Goal: Task Accomplishment & Management: Manage account settings

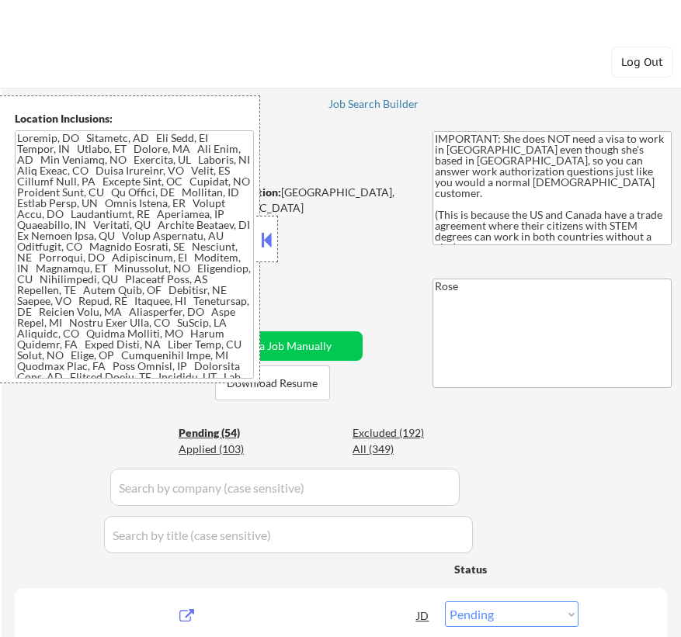
select select ""pending""
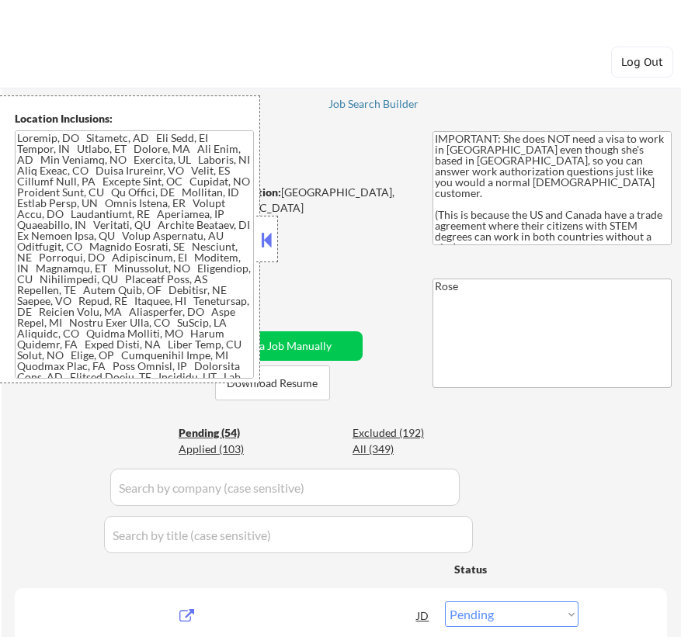
select select ""pending""
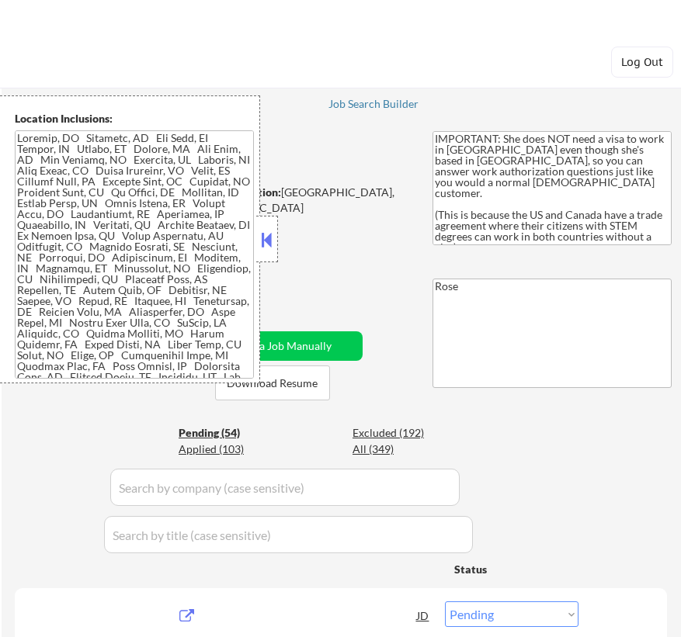
select select ""pending""
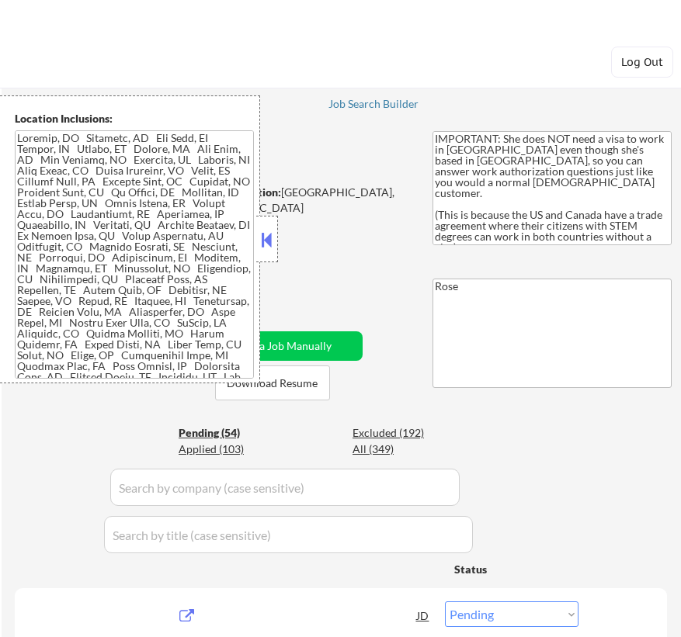
select select ""pending""
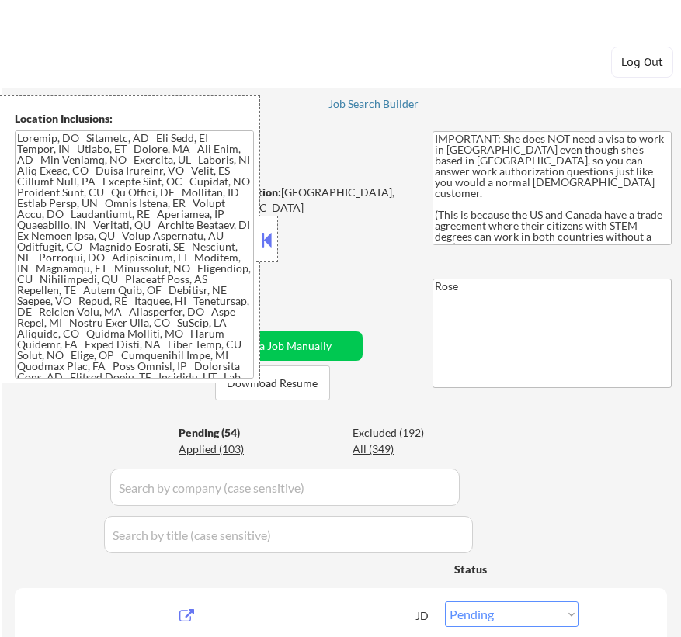
select select ""pending""
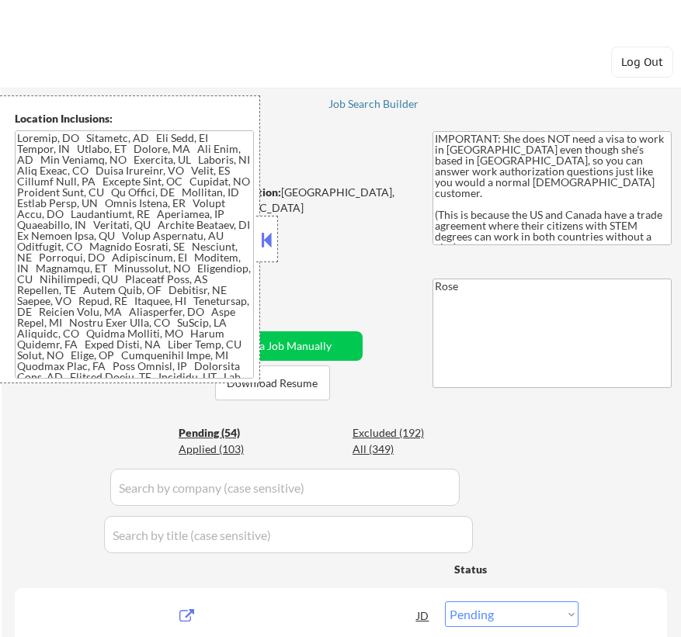
select select ""pending""
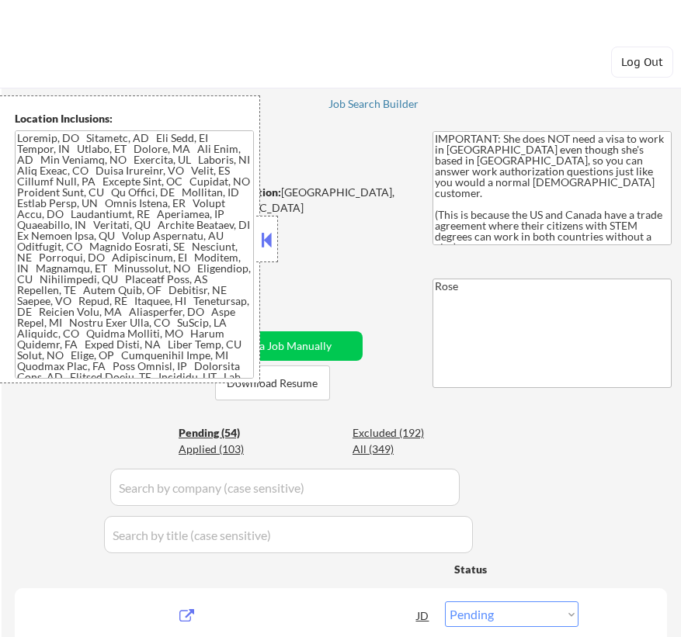
select select ""pending""
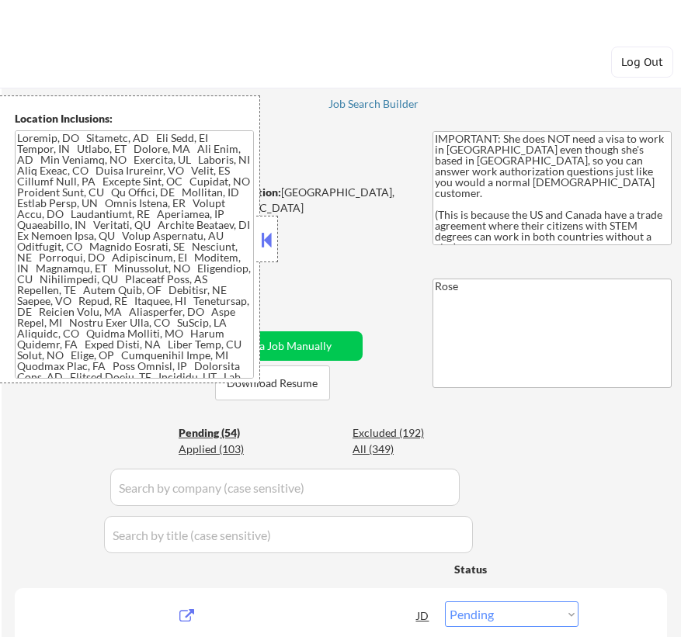
select select ""pending""
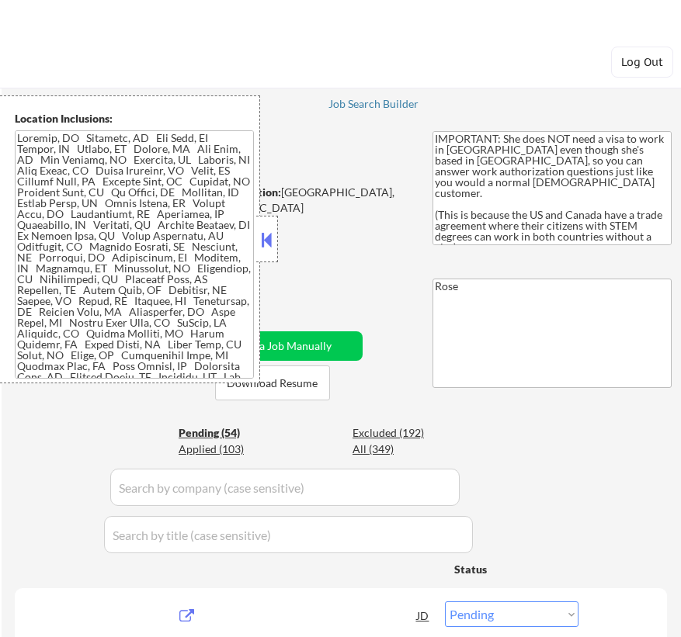
select select ""pending""
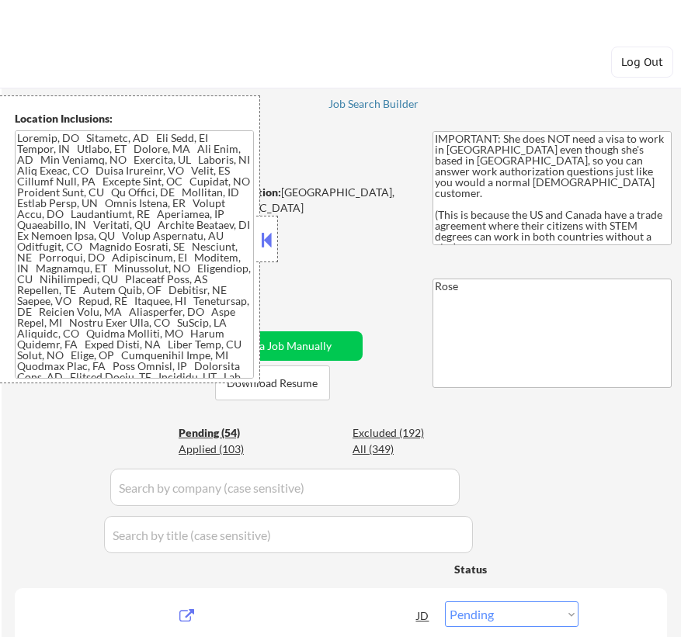
select select ""pending""
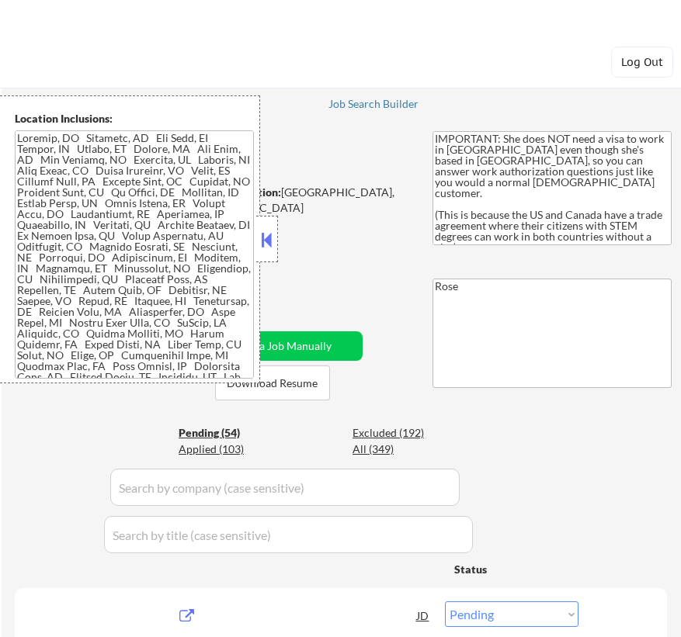
select select ""pending""
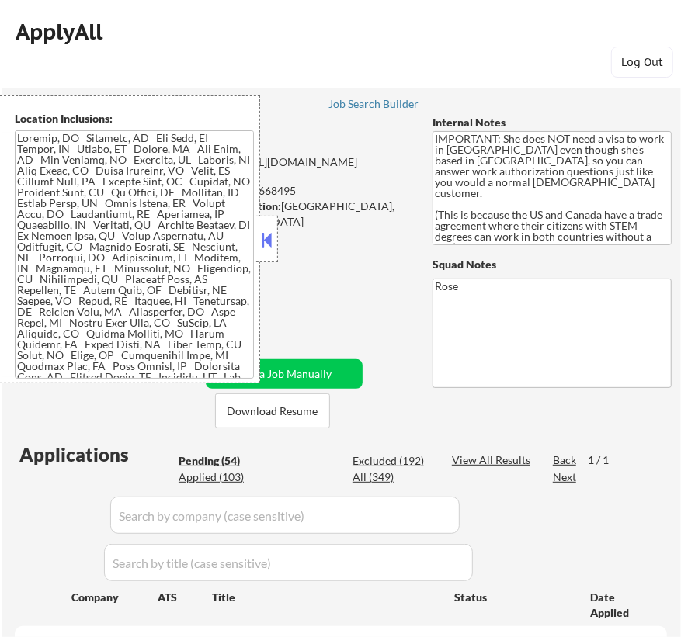
click at [270, 241] on button at bounding box center [266, 239] width 17 height 23
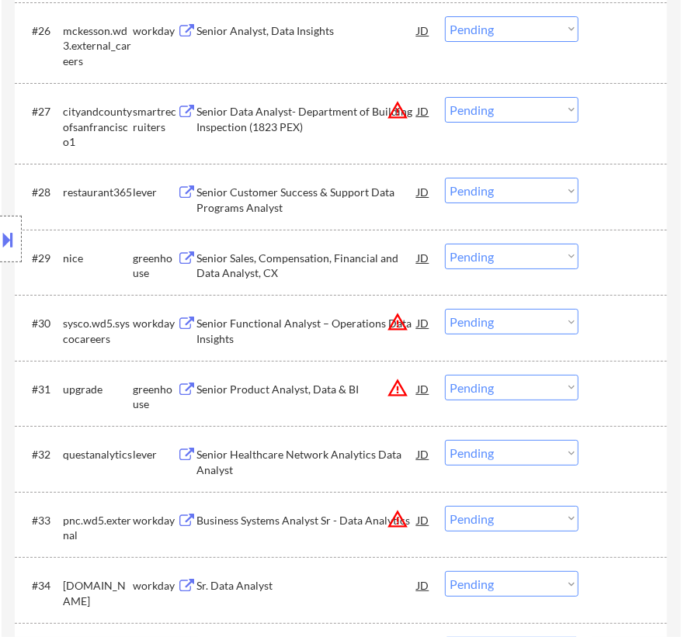
scroll to position [2398, 0]
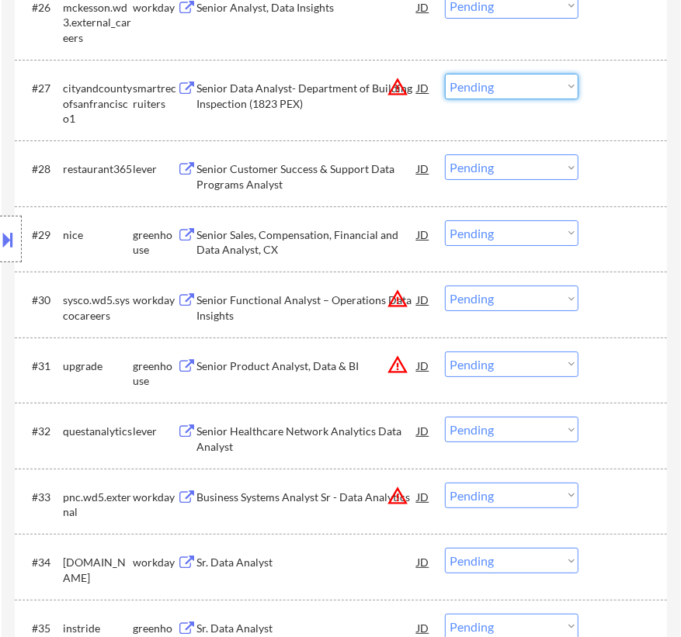
click at [494, 79] on select "Choose an option... Pending Applied Excluded (Questions) Excluded (Expired) Exc…" at bounding box center [511, 87] width 133 height 26
click at [445, 74] on select "Choose an option... Pending Applied Excluded (Questions) Excluded (Expired) Exc…" at bounding box center [511, 87] width 133 height 26
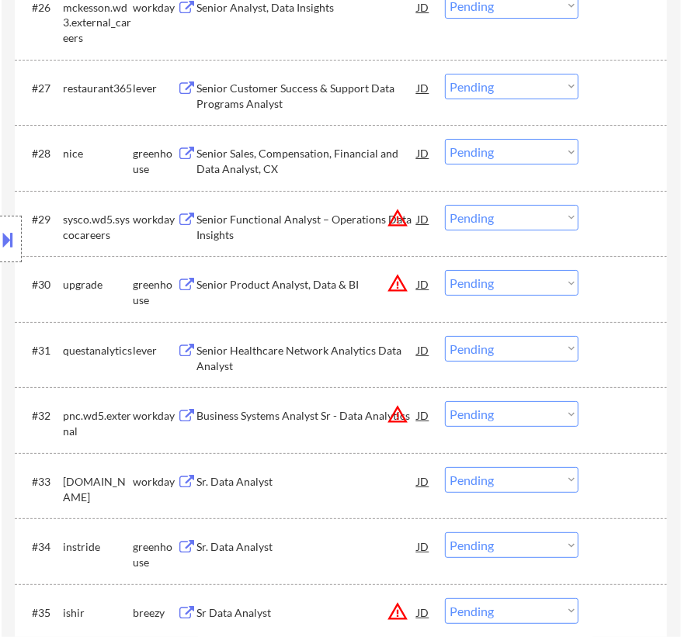
click at [485, 86] on select "Choose an option... Pending Applied Excluded (Questions) Excluded (Expired) Exc…" at bounding box center [511, 87] width 133 height 26
click at [445, 74] on select "Choose an option... Pending Applied Excluded (Questions) Excluded (Expired) Exc…" at bounding box center [511, 87] width 133 height 26
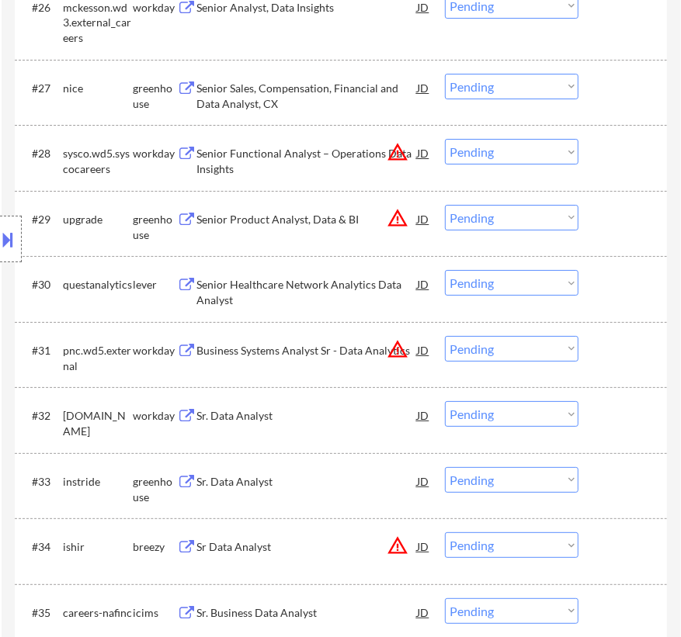
click at [375, 94] on div "Senior Sales, Compensation, Financial and Data Analyst, CX" at bounding box center [306, 96] width 220 height 30
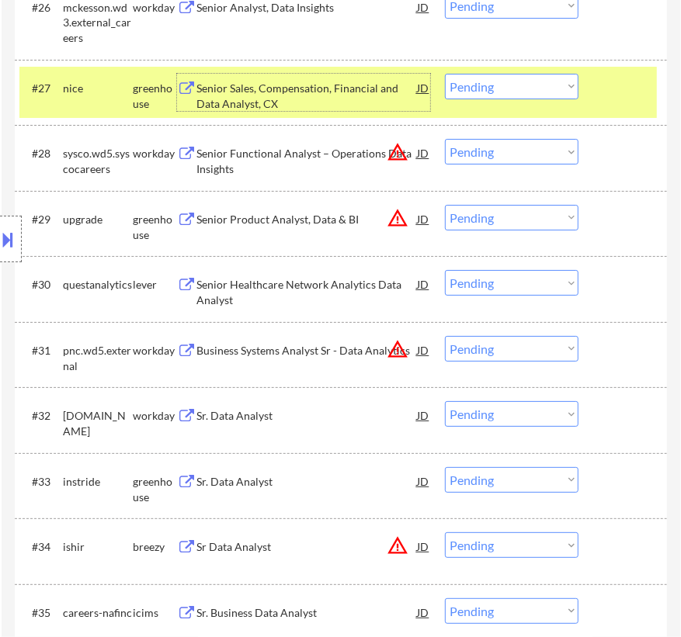
click at [539, 85] on select "Choose an option... Pending Applied Excluded (Questions) Excluded (Expired) Exc…" at bounding box center [511, 87] width 133 height 26
click at [445, 74] on select "Choose an option... Pending Applied Excluded (Questions) Excluded (Expired) Exc…" at bounding box center [511, 87] width 133 height 26
select select ""pending""
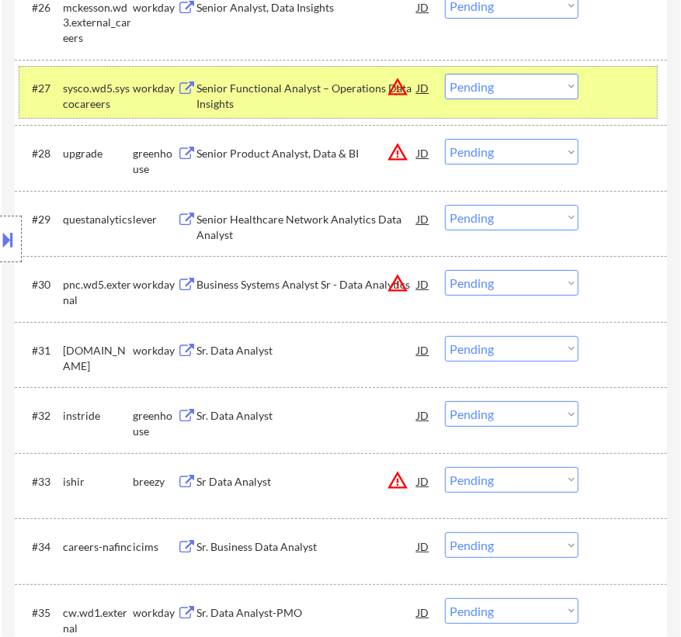
click at [606, 86] on div at bounding box center [624, 88] width 47 height 28
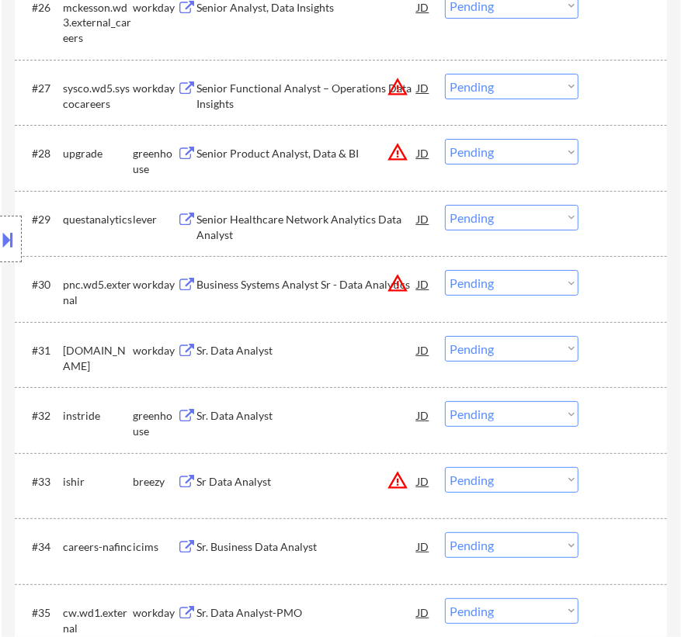
click at [380, 151] on div "Senior Product Analyst, Data & BI" at bounding box center [306, 154] width 220 height 16
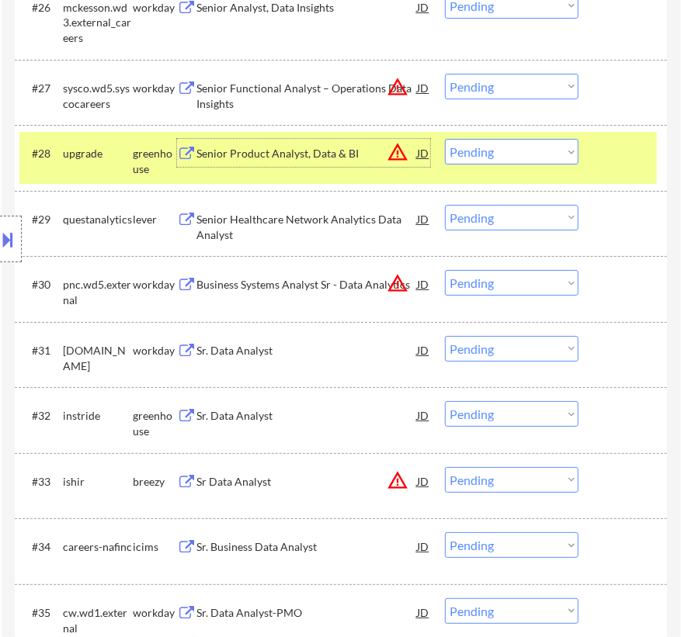
click at [507, 155] on select "Choose an option... Pending Applied Excluded (Questions) Excluded (Expired) Exc…" at bounding box center [511, 152] width 133 height 26
click at [445, 139] on select "Choose an option... Pending Applied Excluded (Questions) Excluded (Expired) Exc…" at bounding box center [511, 152] width 133 height 26
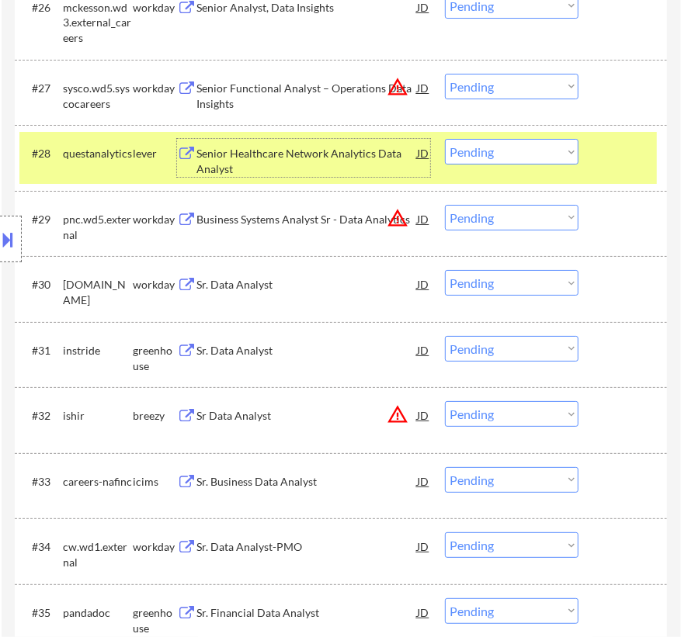
click at [303, 159] on div "Senior Healthcare Network Analytics Data Analyst" at bounding box center [306, 161] width 220 height 30
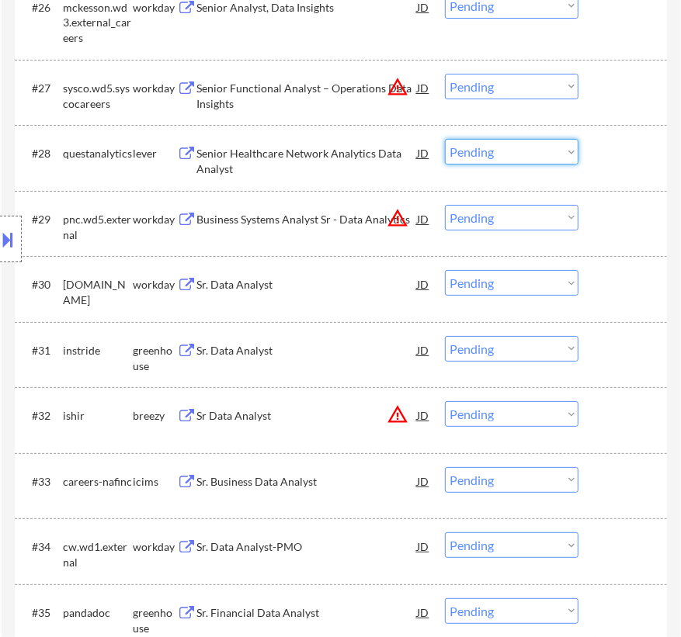
click at [515, 154] on select "Choose an option... Pending Applied Excluded (Questions) Excluded (Expired) Exc…" at bounding box center [511, 152] width 133 height 26
click at [445, 139] on select "Choose an option... Pending Applied Excluded (Questions) Excluded (Expired) Exc…" at bounding box center [511, 152] width 133 height 26
select select ""pending""
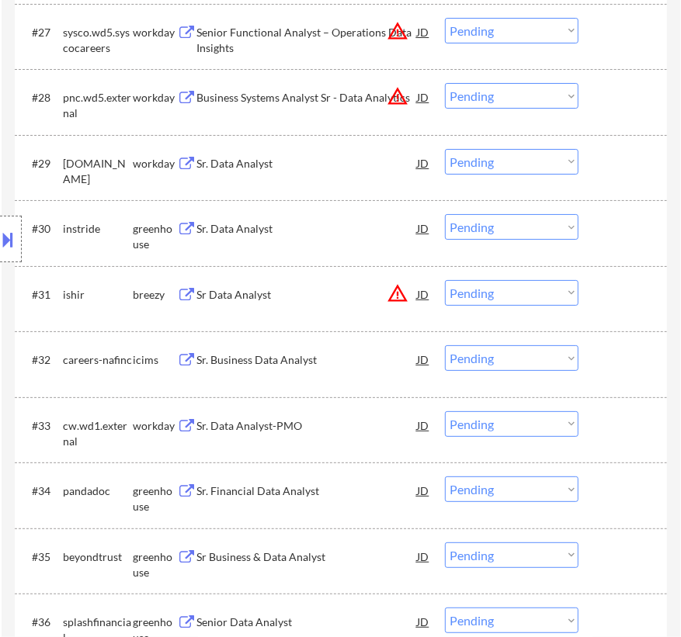
scroll to position [2539, 0]
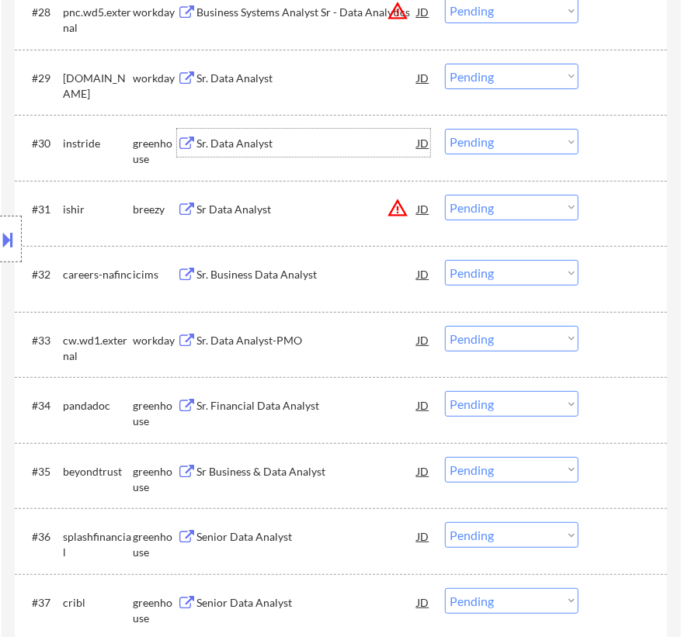
click at [313, 147] on div "Sr. Data Analyst" at bounding box center [306, 144] width 220 height 16
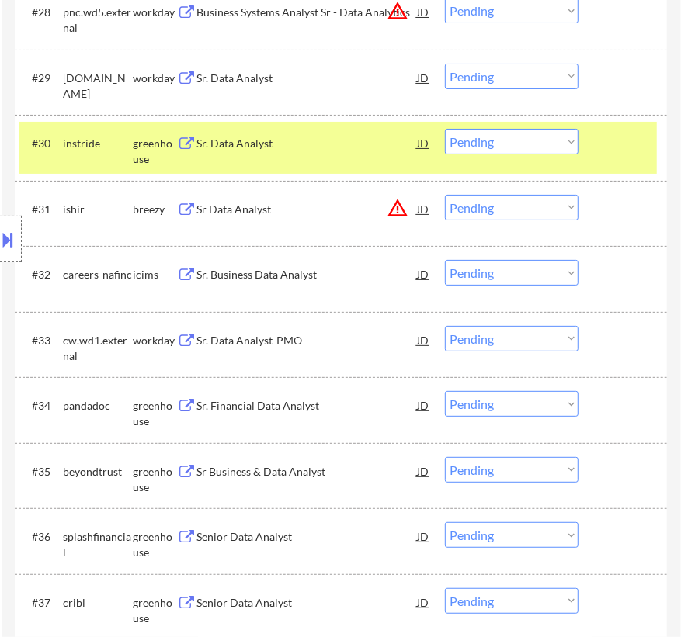
click at [16, 244] on button at bounding box center [8, 240] width 17 height 26
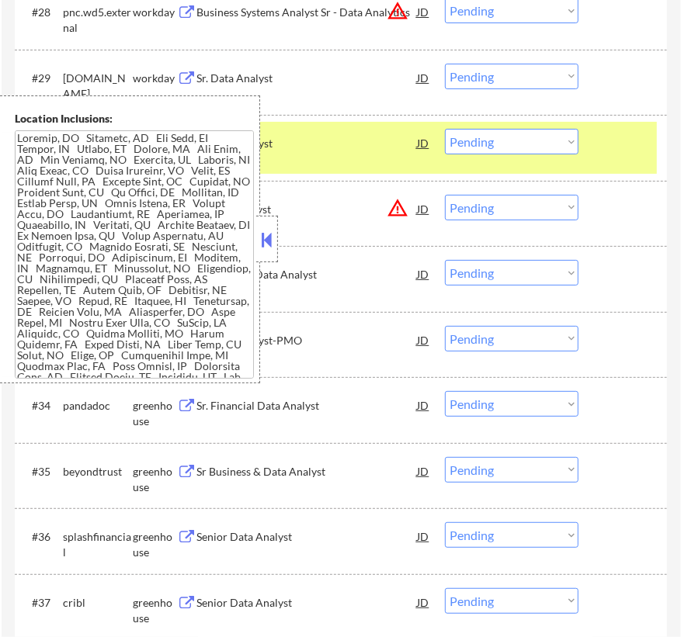
click at [260, 231] on button at bounding box center [266, 239] width 17 height 23
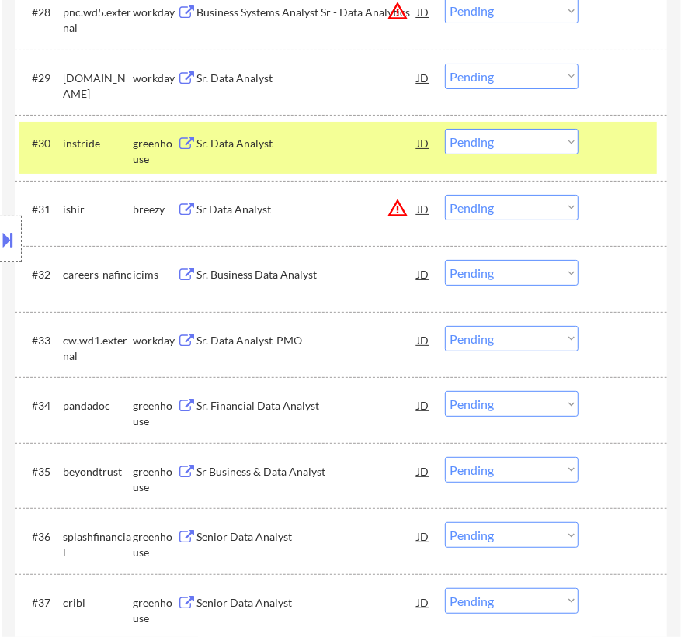
click at [484, 143] on select "Choose an option... Pending Applied Excluded (Questions) Excluded (Expired) Exc…" at bounding box center [511, 142] width 133 height 26
click at [445, 129] on select "Choose an option... Pending Applied Excluded (Questions) Excluded (Expired) Exc…" at bounding box center [511, 142] width 133 height 26
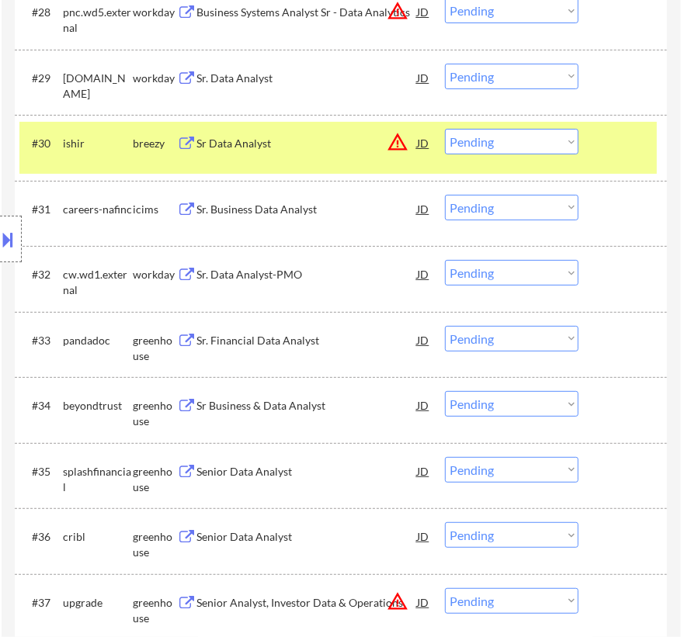
click at [341, 151] on div "Sr Data Analyst" at bounding box center [306, 143] width 220 height 28
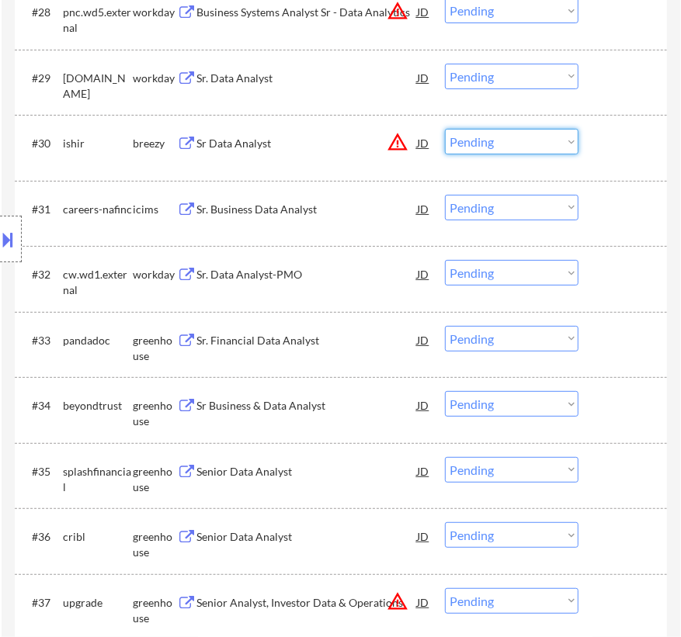
click at [493, 143] on select "Choose an option... Pending Applied Excluded (Questions) Excluded (Expired) Exc…" at bounding box center [511, 142] width 133 height 26
click at [445, 129] on select "Choose an option... Pending Applied Excluded (Questions) Excluded (Expired) Exc…" at bounding box center [511, 142] width 133 height 26
select select ""pending""
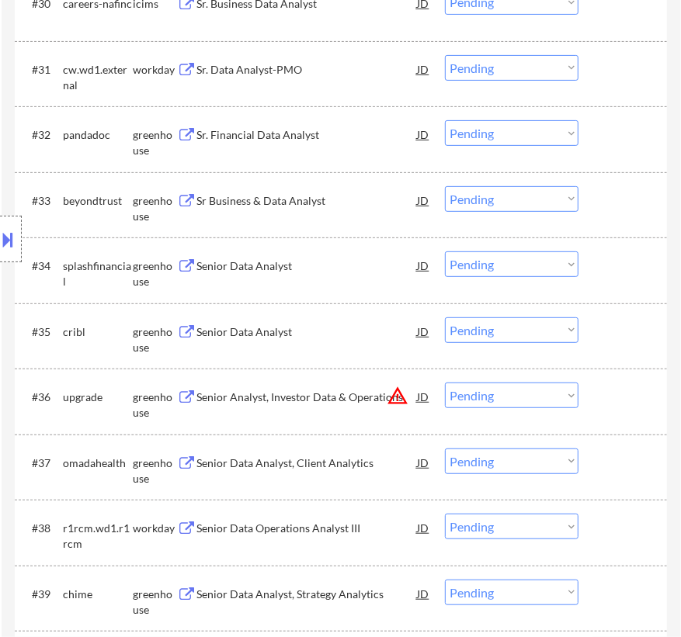
scroll to position [2681, 0]
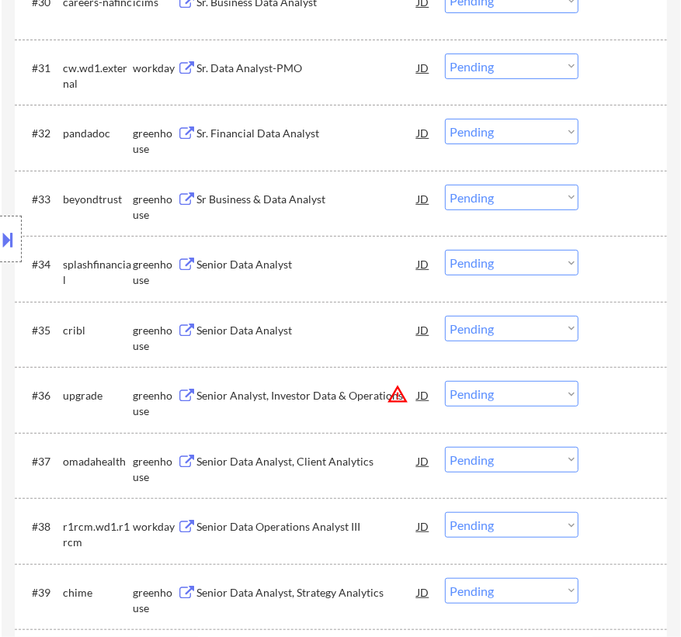
click at [293, 123] on div "Sr. Financial Data Analyst" at bounding box center [306, 133] width 220 height 28
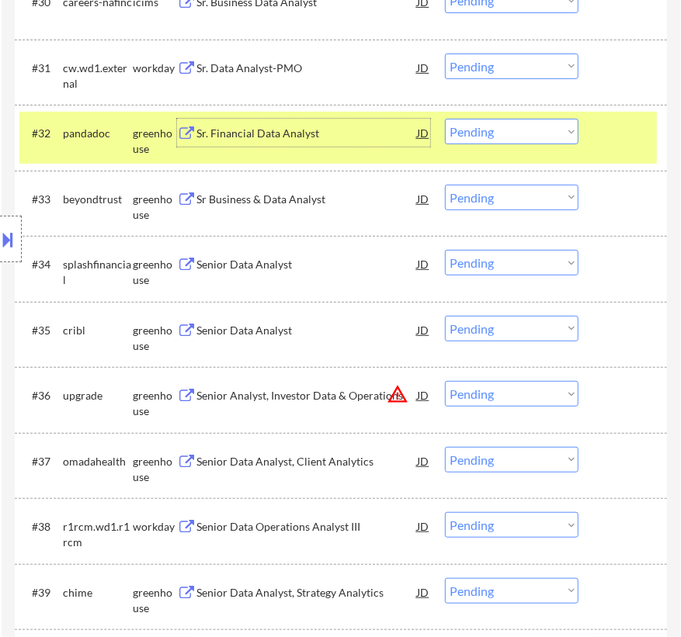
drag, startPoint x: 416, startPoint y: 140, endPoint x: 418, endPoint y: 130, distance: 11.1
click at [416, 137] on div "JD" at bounding box center [422, 133] width 15 height 28
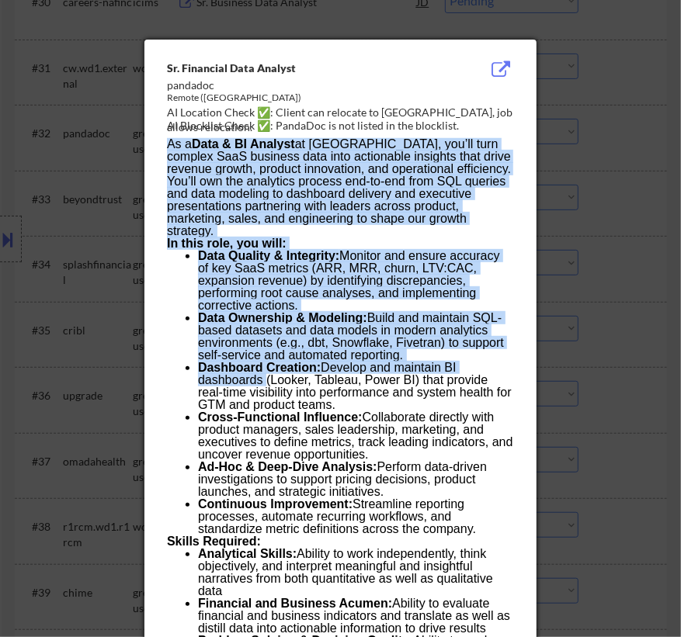
drag, startPoint x: 185, startPoint y: 85, endPoint x: 192, endPoint y: 173, distance: 88.8
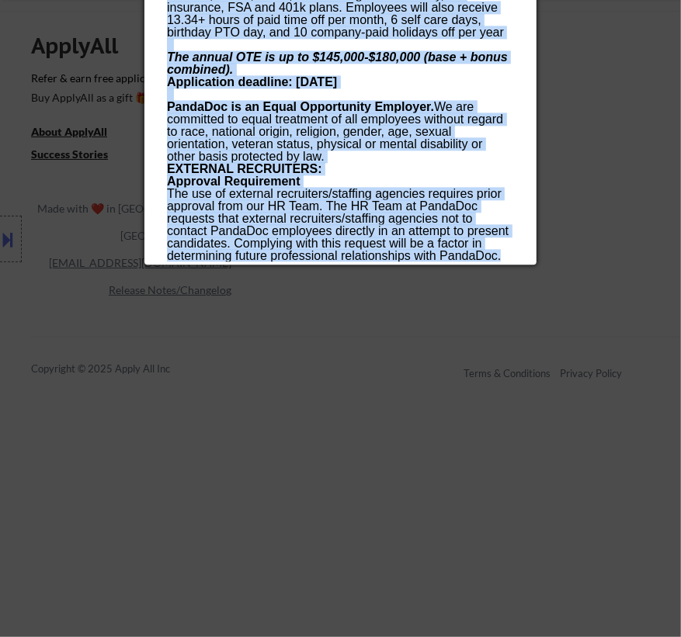
scroll to position [3849, 0]
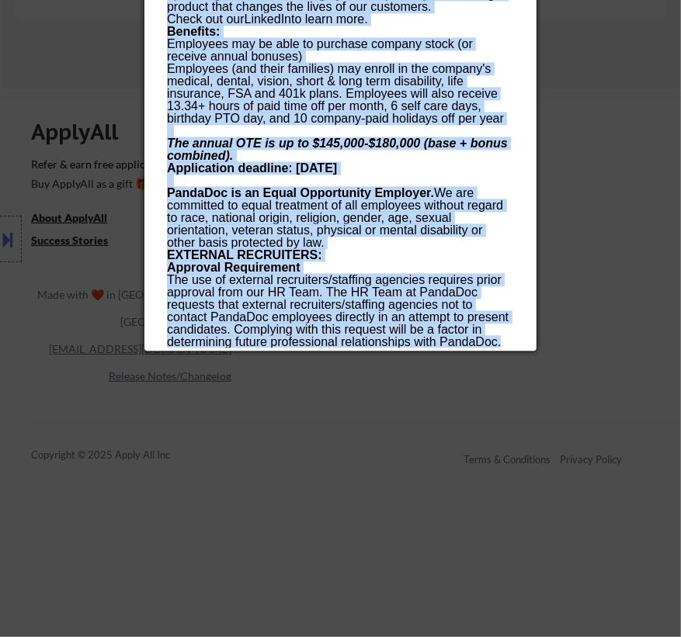
drag, startPoint x: 168, startPoint y: 66, endPoint x: 506, endPoint y: 343, distance: 437.3
copy div "Lo. Ipsumdolo Sita Consect adipisci Elitse (DOE) TE Incididu Utlab ✅: Etdolo ma…"
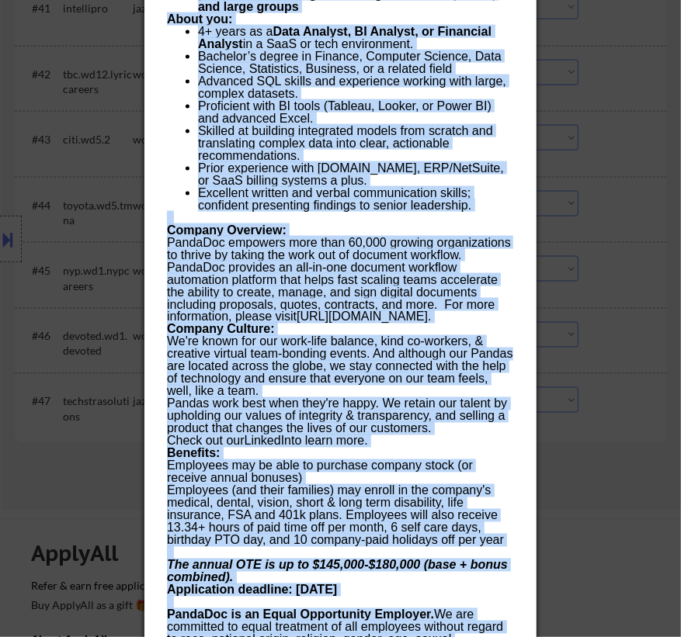
scroll to position [3213, 0]
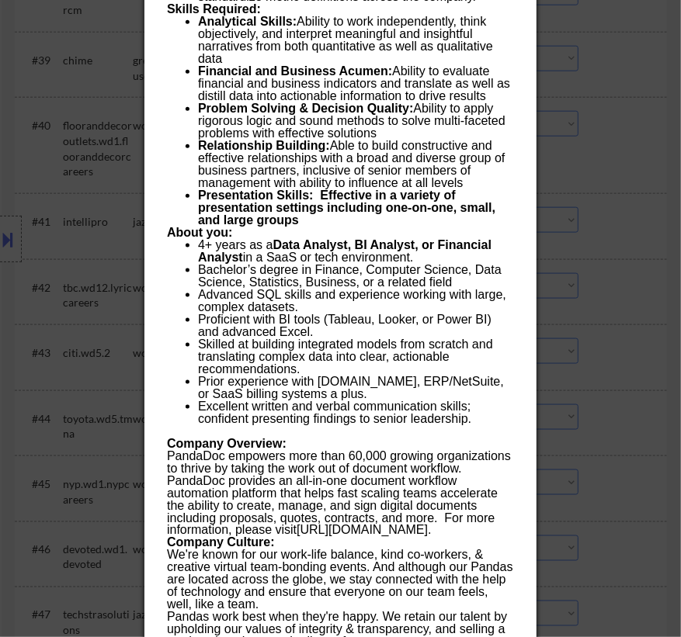
click at [619, 141] on div at bounding box center [340, 318] width 681 height 637
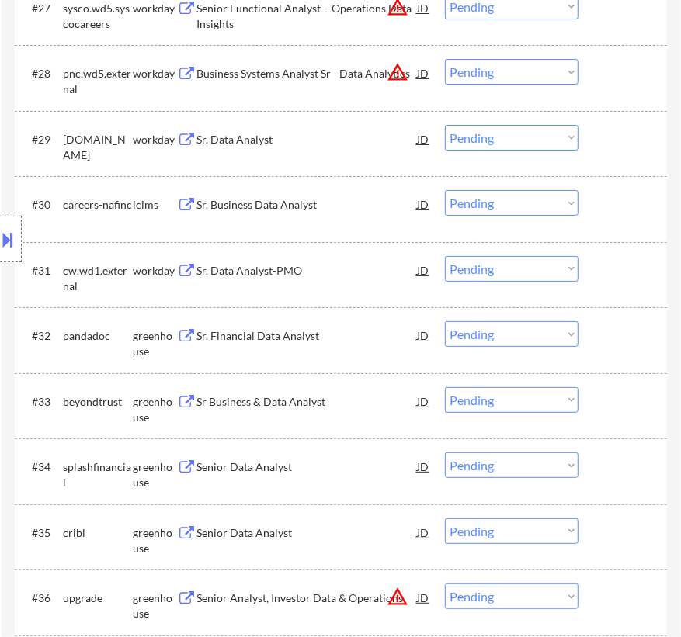
scroll to position [2508, 0]
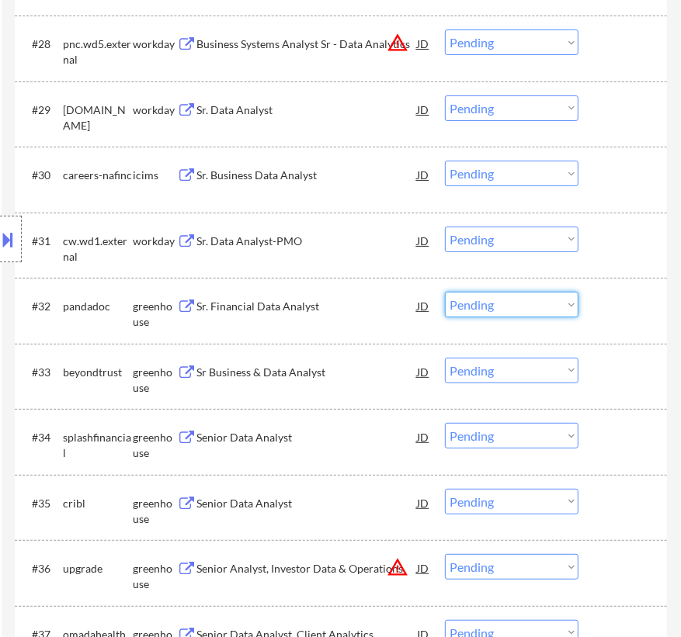
click at [536, 303] on select "Choose an option... Pending Applied Excluded (Questions) Excluded (Expired) Exc…" at bounding box center [511, 305] width 133 height 26
click at [445, 292] on select "Choose an option... Pending Applied Excluded (Questions) Excluded (Expired) Exc…" at bounding box center [511, 305] width 133 height 26
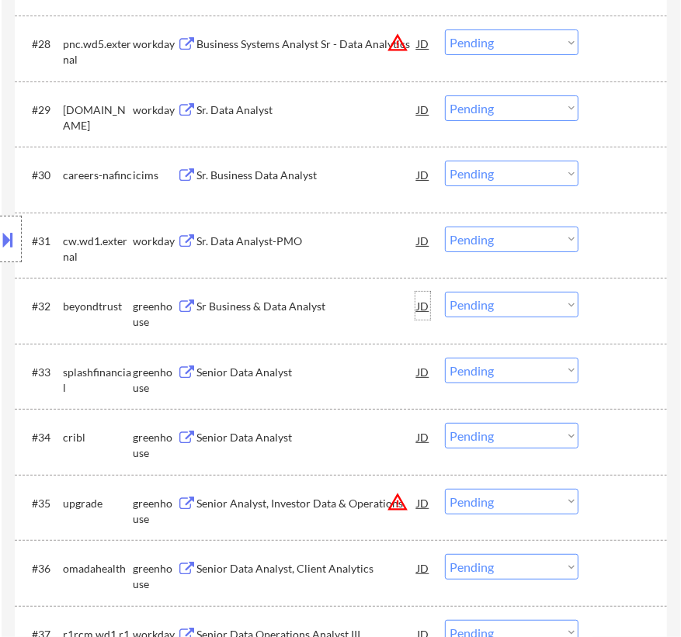
click at [416, 304] on div "JD" at bounding box center [422, 306] width 15 height 28
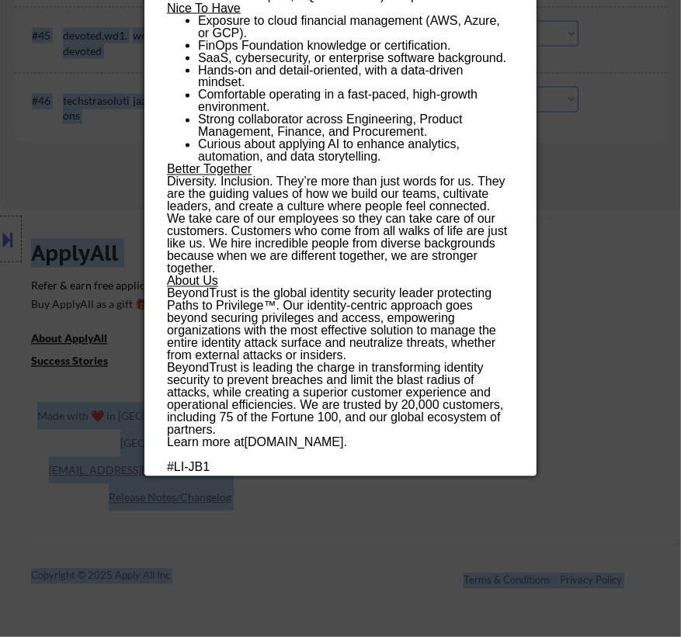
scroll to position [3786, 0]
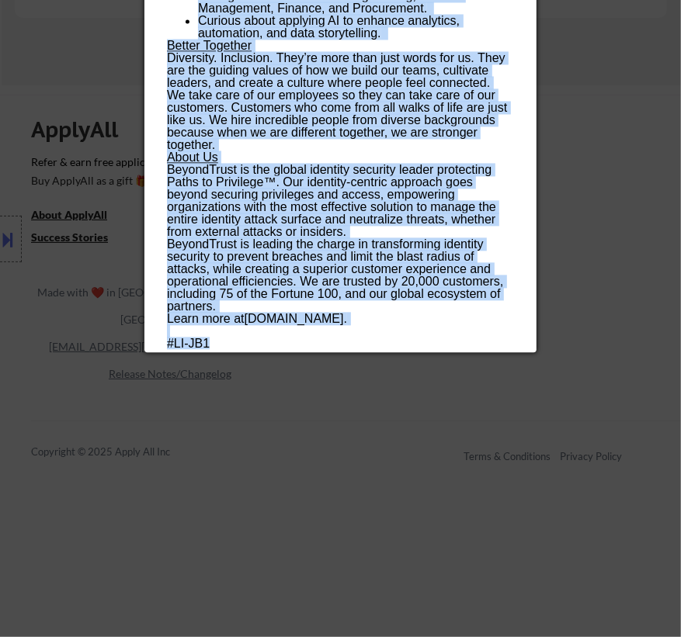
drag, startPoint x: 163, startPoint y: 64, endPoint x: 359, endPoint y: 343, distance: 340.9
copy div "Lo Ipsumdol & Sita Consect adipiscinge Seddoe Tempor Incidi UT Laboreet Dolor ✅…"
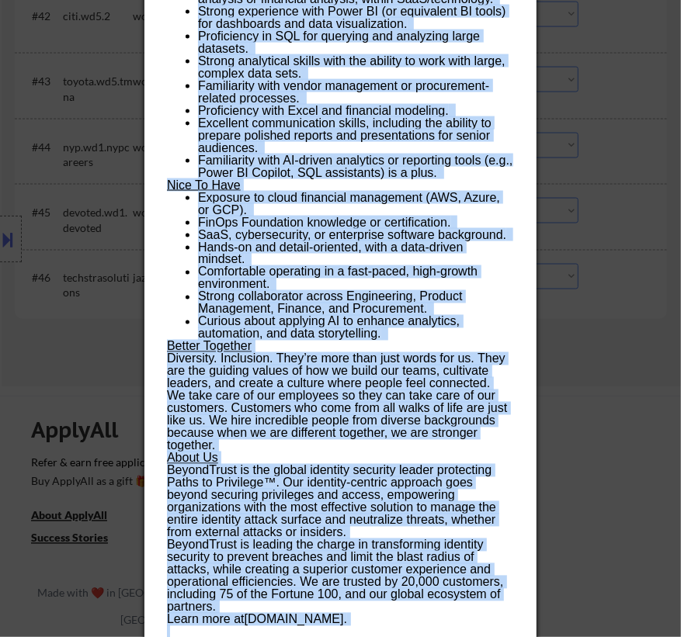
scroll to position [3362, 0]
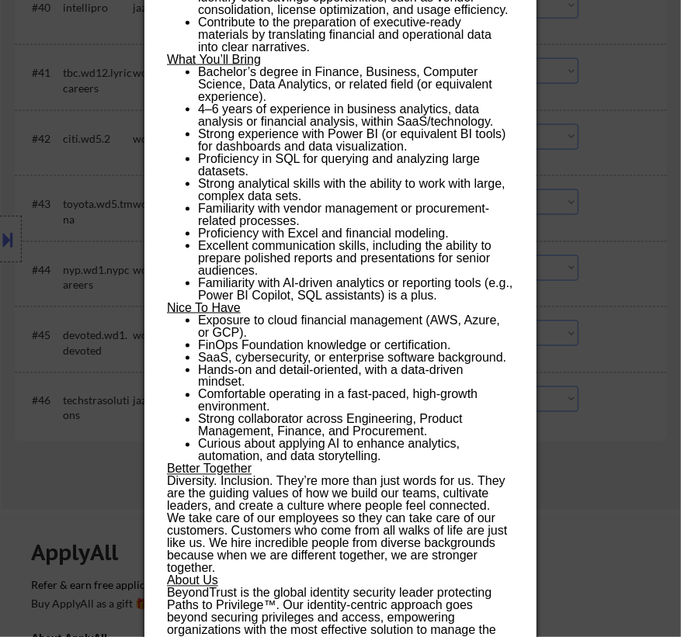
click at [622, 168] on div at bounding box center [340, 318] width 681 height 637
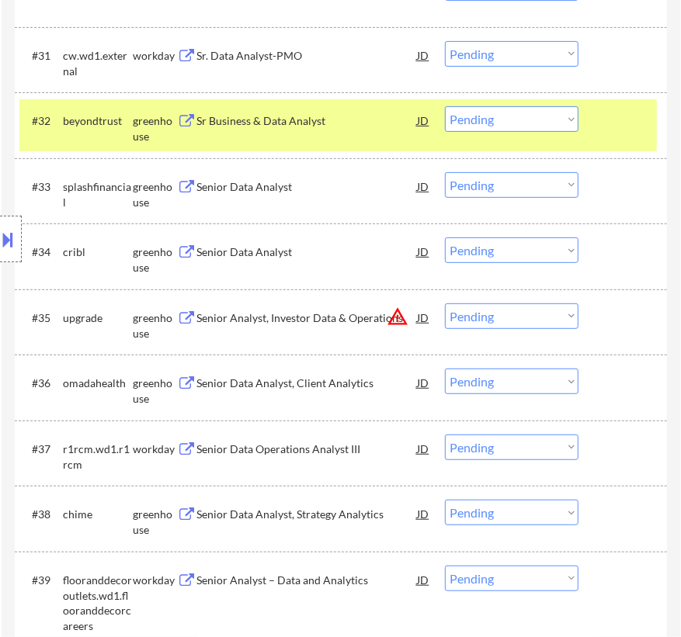
scroll to position [2586, 0]
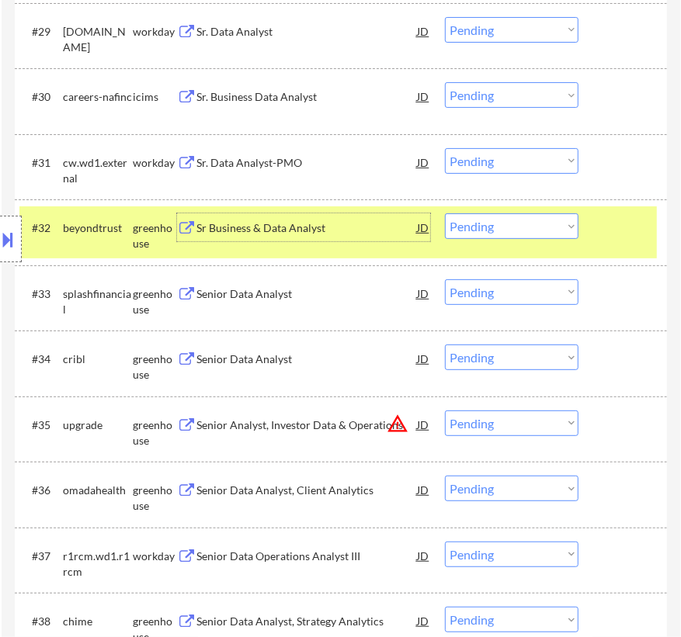
click at [369, 231] on div "Sr Business & Data Analyst" at bounding box center [306, 228] width 220 height 16
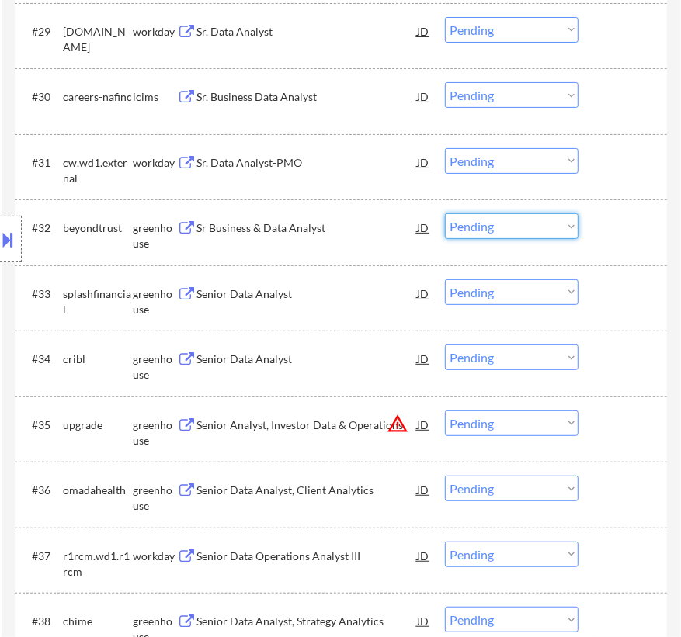
click at [494, 225] on select "Choose an option... Pending Applied Excluded (Questions) Excluded (Expired) Exc…" at bounding box center [511, 226] width 133 height 26
click at [445, 213] on select "Choose an option... Pending Applied Excluded (Questions) Excluded (Expired) Exc…" at bounding box center [511, 226] width 133 height 26
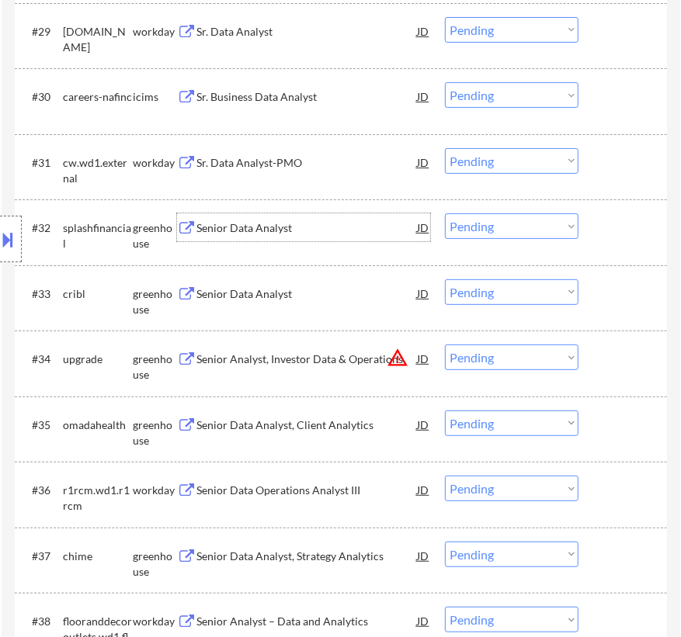
click at [307, 230] on div "Senior Data Analyst" at bounding box center [306, 228] width 220 height 16
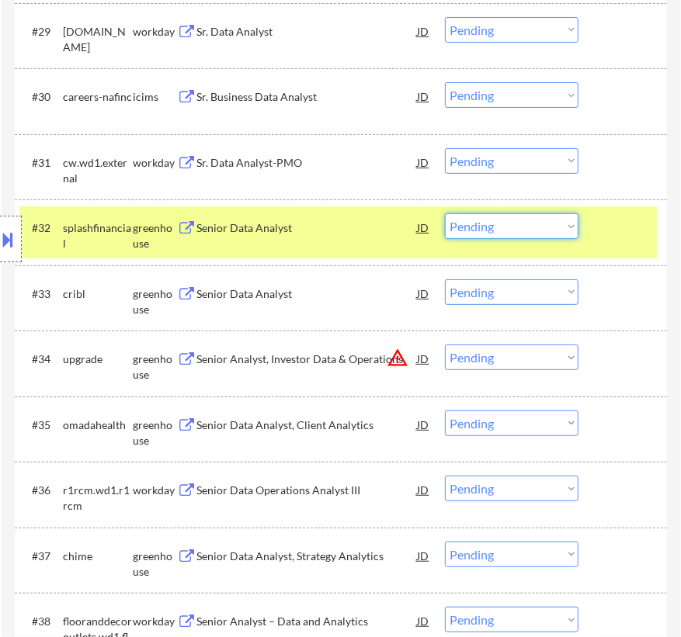
click at [522, 222] on select "Choose an option... Pending Applied Excluded (Questions) Excluded (Expired) Exc…" at bounding box center [511, 226] width 133 height 26
click at [445, 213] on select "Choose an option... Pending Applied Excluded (Questions) Excluded (Expired) Exc…" at bounding box center [511, 226] width 133 height 26
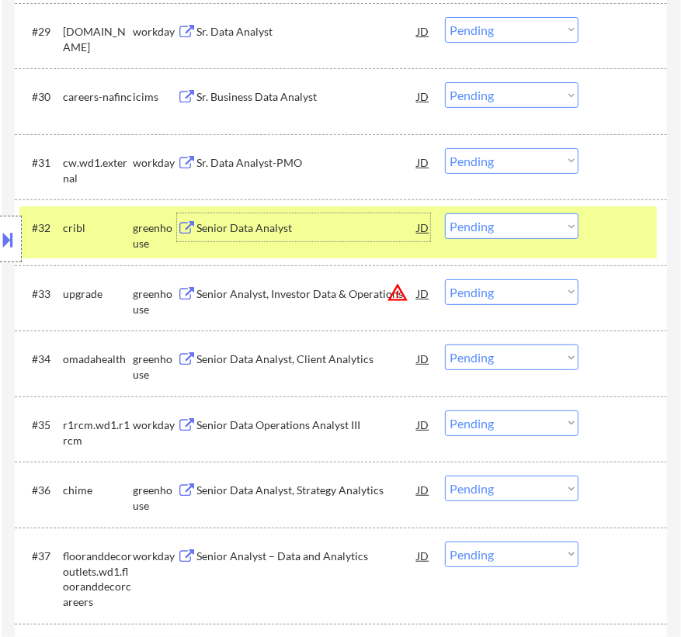
click at [349, 221] on div "Senior Data Analyst" at bounding box center [306, 228] width 220 height 16
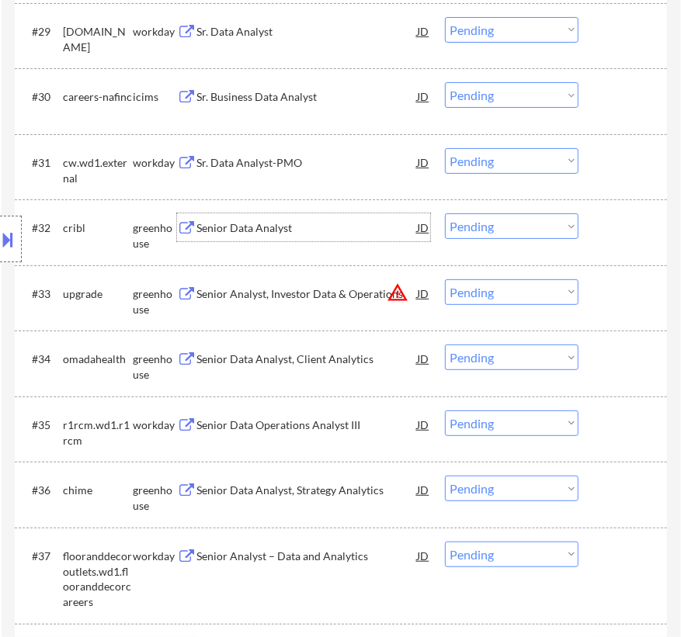
click at [501, 226] on select "Choose an option... Pending Applied Excluded (Questions) Excluded (Expired) Exc…" at bounding box center [511, 226] width 133 height 26
click at [445, 213] on select "Choose an option... Pending Applied Excluded (Questions) Excluded (Expired) Exc…" at bounding box center [511, 226] width 133 height 26
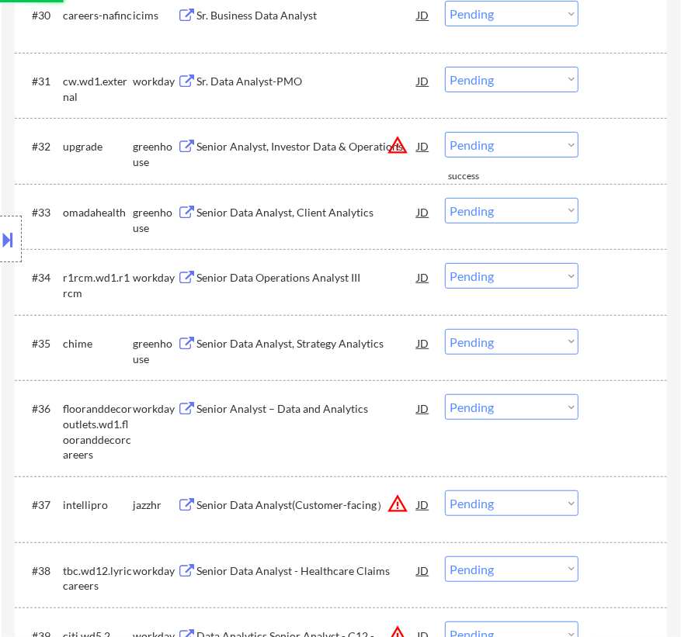
scroll to position [2657, 0]
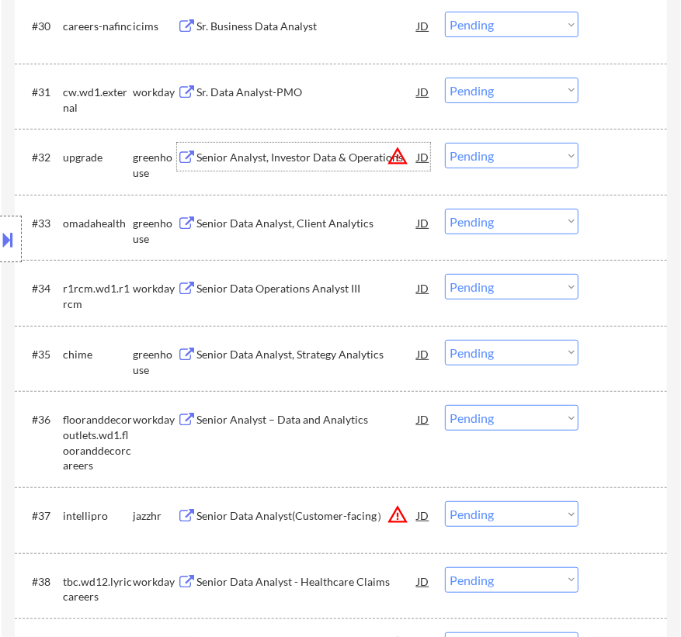
click at [298, 165] on div "Senior Analyst, Investor Data & Operations" at bounding box center [306, 157] width 220 height 28
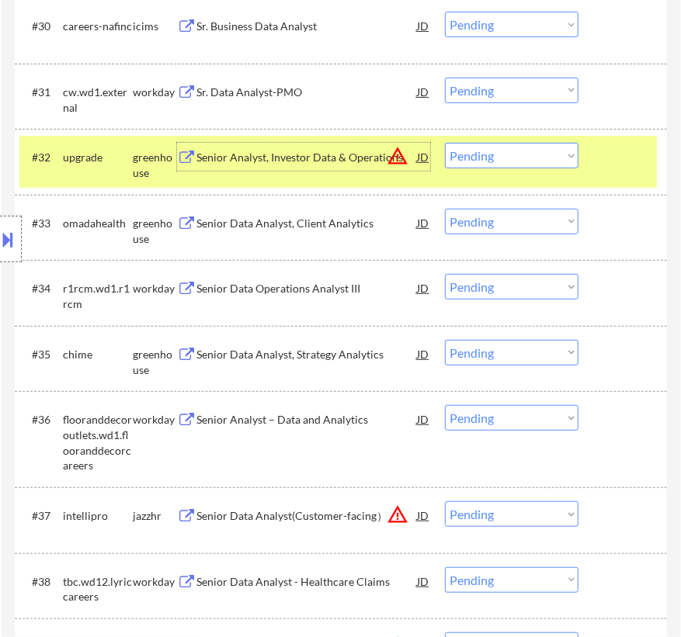
click at [7, 235] on button at bounding box center [8, 240] width 17 height 26
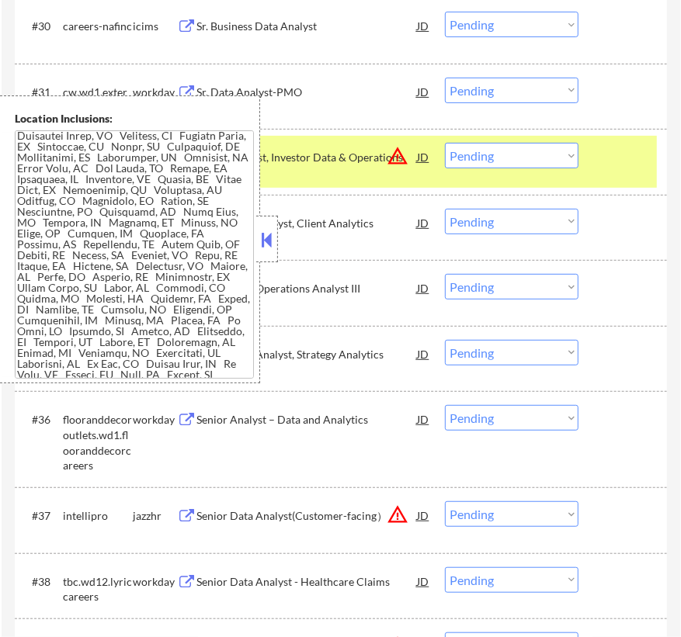
scroll to position [612, 0]
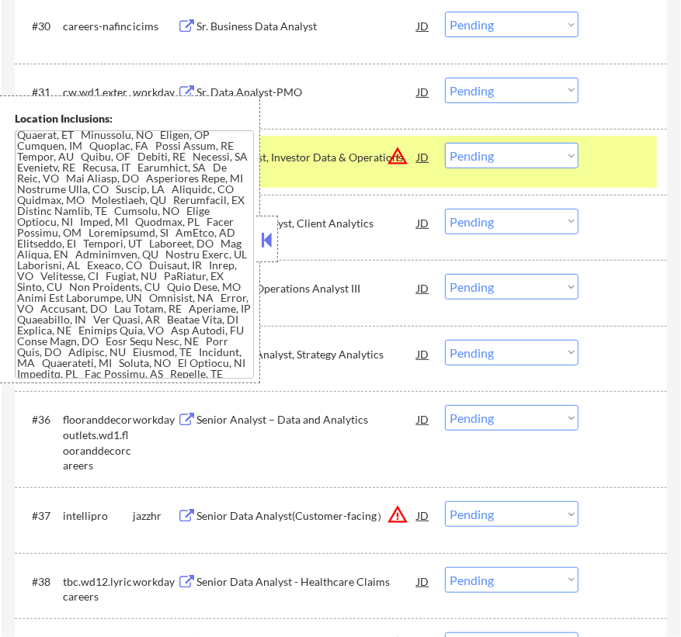
click at [264, 237] on button at bounding box center [266, 239] width 17 height 23
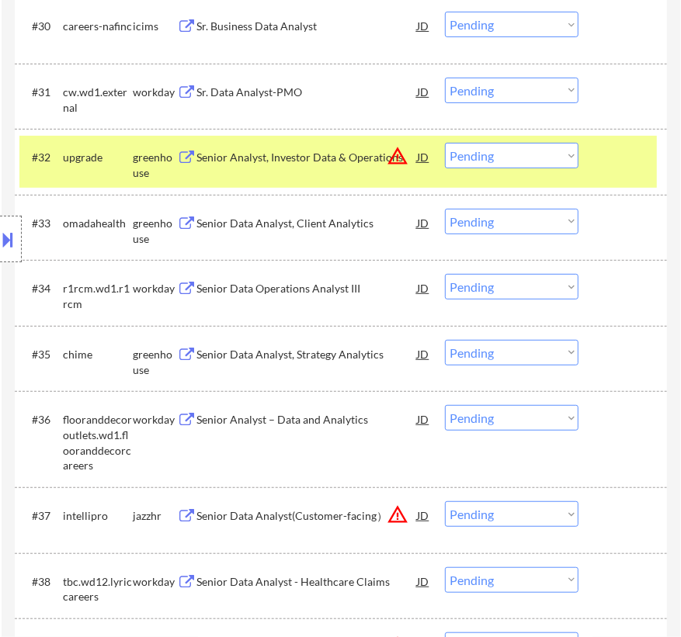
click at [512, 152] on select "Choose an option... Pending Applied Excluded (Questions) Excluded (Expired) Exc…" at bounding box center [511, 156] width 133 height 26
click at [445, 143] on select "Choose an option... Pending Applied Excluded (Questions) Excluded (Expired) Exc…" at bounding box center [511, 156] width 133 height 26
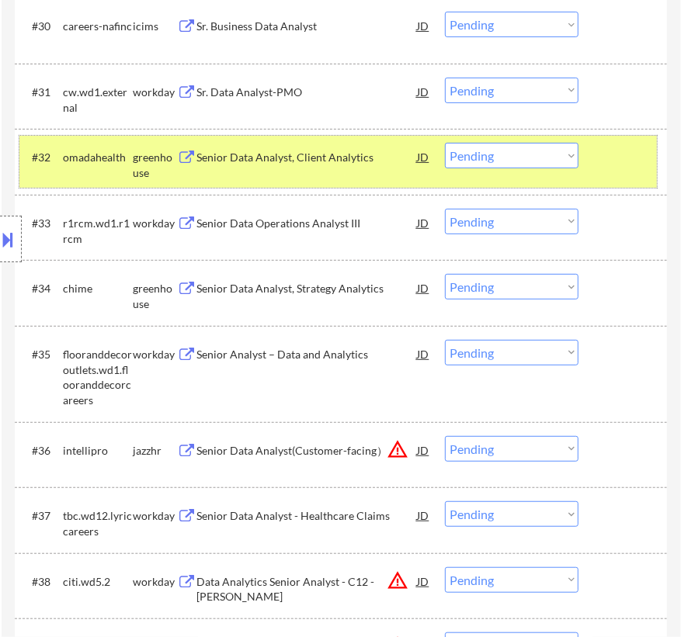
click at [343, 174] on div "#32 omadahealth greenhouse Senior Data Analyst, Client Analytics JD warning_amb…" at bounding box center [337, 161] width 637 height 51
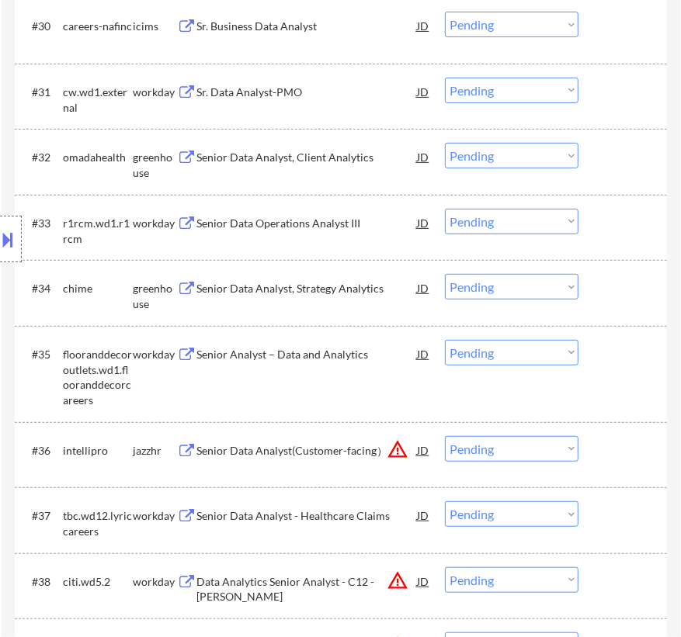
click at [350, 165] on div "Senior Data Analyst, Client Analytics" at bounding box center [306, 157] width 220 height 28
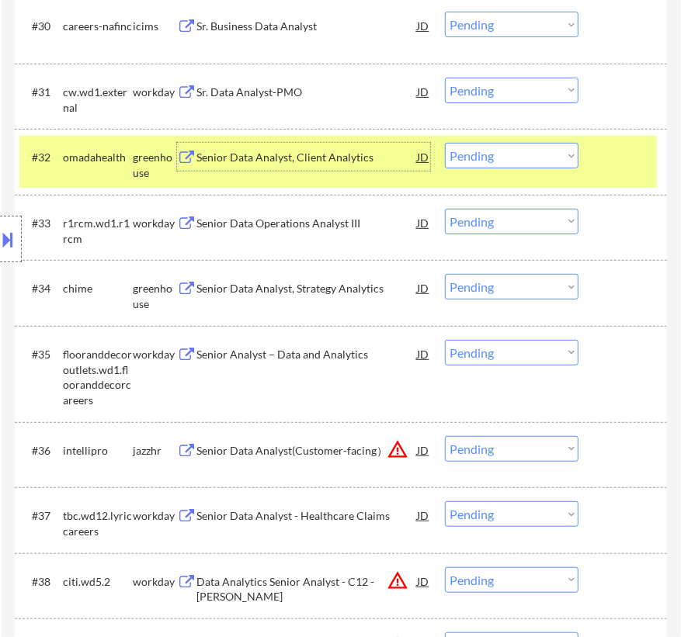
click at [493, 159] on select "Choose an option... Pending Applied Excluded (Questions) Excluded (Expired) Exc…" at bounding box center [511, 156] width 133 height 26
click at [445, 143] on select "Choose an option... Pending Applied Excluded (Questions) Excluded (Expired) Exc…" at bounding box center [511, 156] width 133 height 26
select select ""pending""
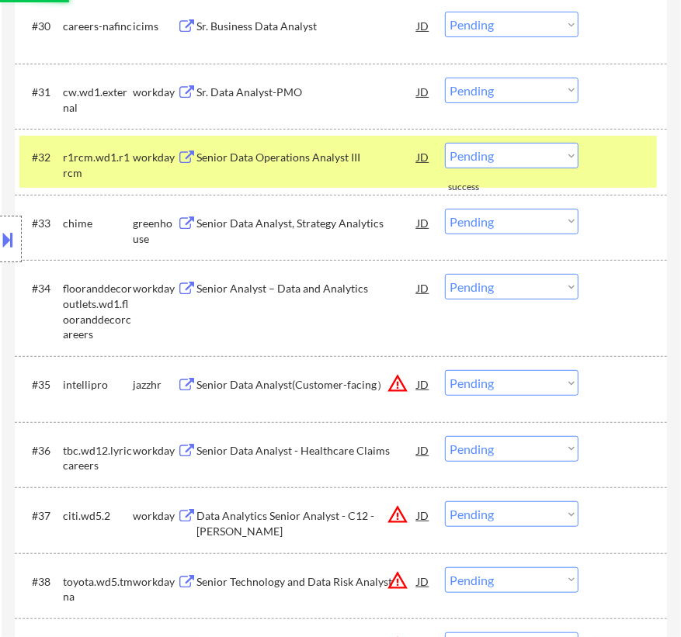
click at [597, 162] on div "#32 r1rcm.wd1.r1rcm workday Senior Data Operations Analyst III JD warning_amber…" at bounding box center [337, 161] width 637 height 51
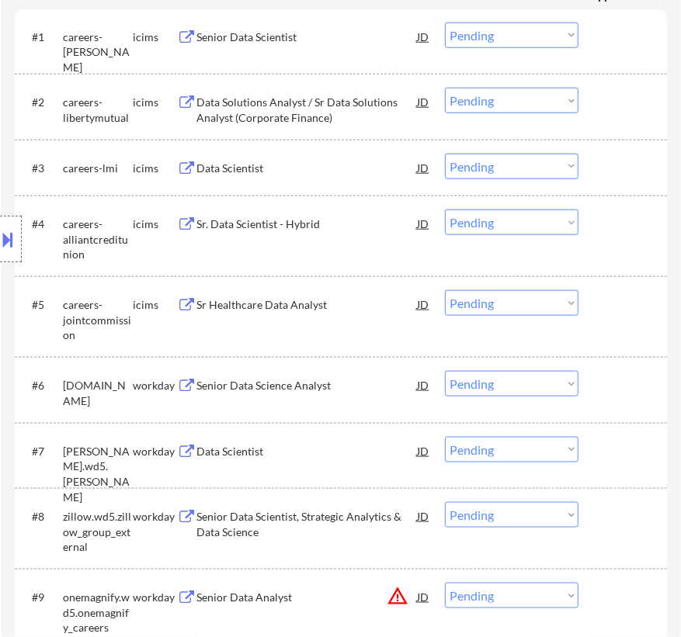
scroll to position [752, 0]
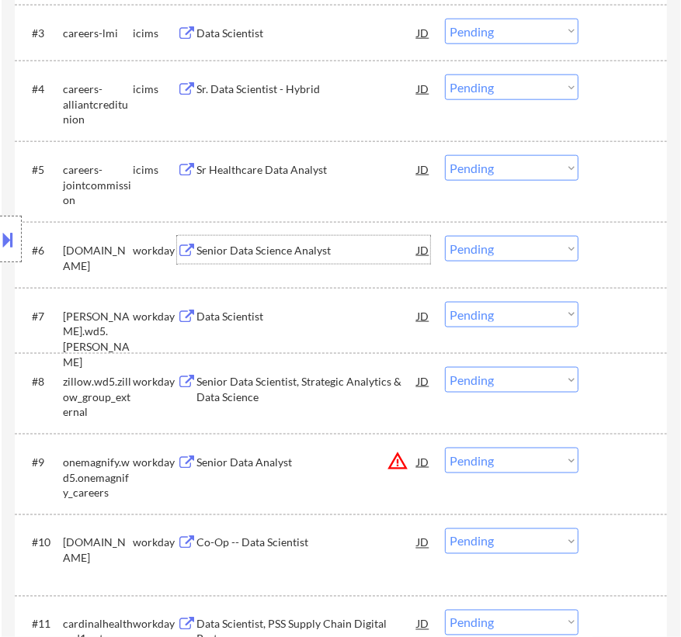
click at [304, 255] on div "Senior Data Science Analyst" at bounding box center [306, 251] width 220 height 16
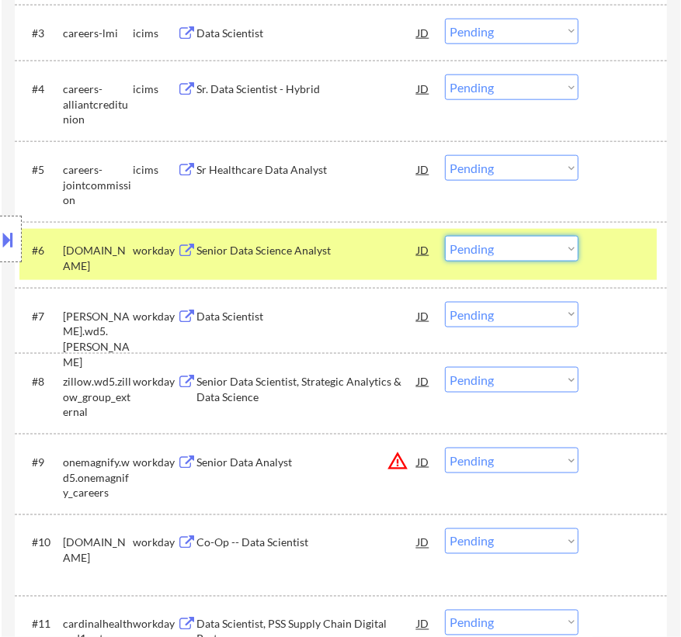
click at [528, 255] on select "Choose an option... Pending Applied Excluded (Questions) Excluded (Expired) Exc…" at bounding box center [511, 249] width 133 height 26
click at [445, 236] on select "Choose an option... Pending Applied Excluded (Questions) Excluded (Expired) Exc…" at bounding box center [511, 249] width 133 height 26
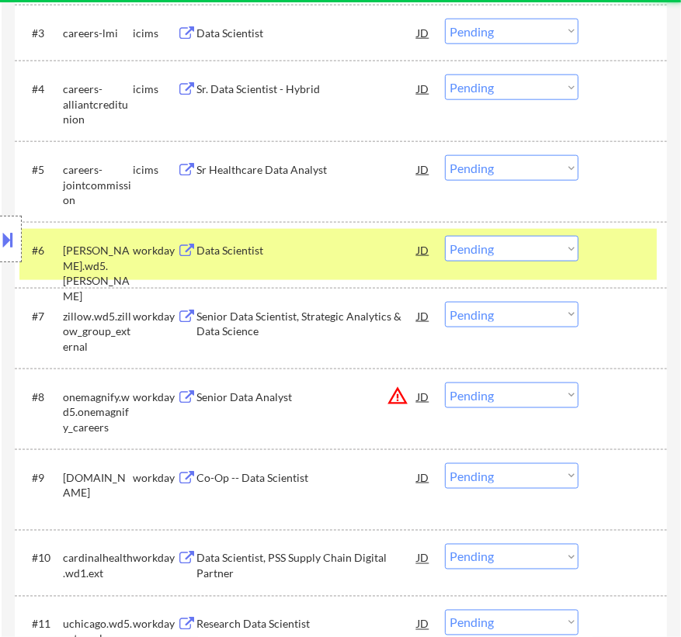
click at [630, 254] on div at bounding box center [624, 250] width 47 height 28
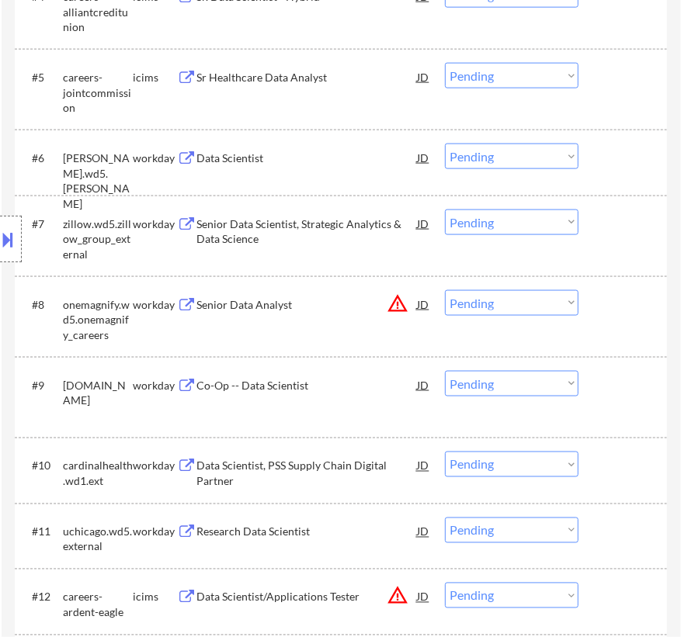
scroll to position [823, 0]
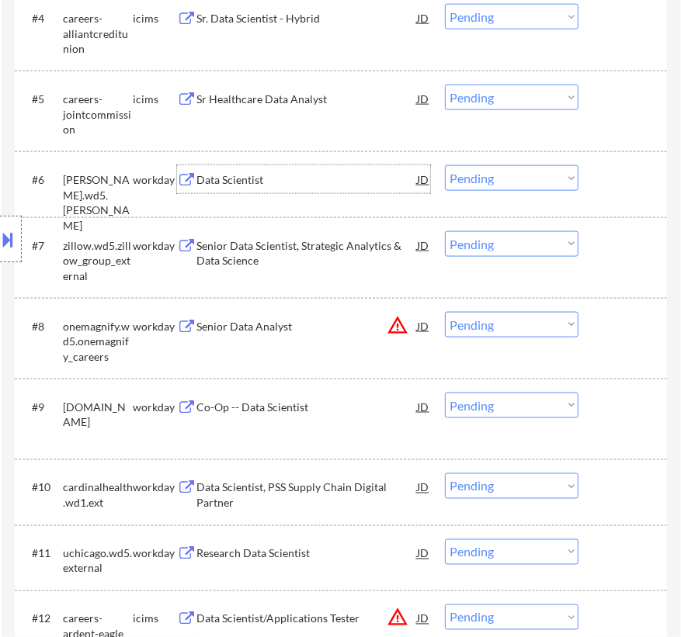
click at [320, 178] on div "Data Scientist" at bounding box center [306, 180] width 220 height 16
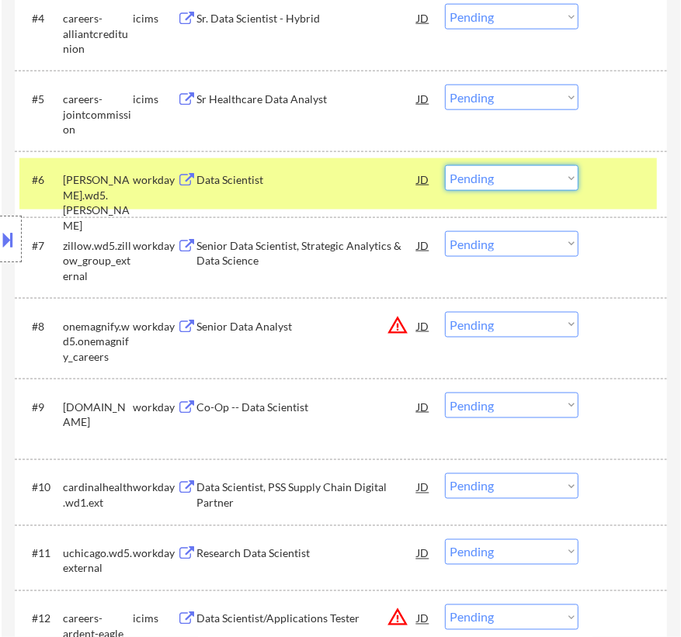
drag, startPoint x: 536, startPoint y: 179, endPoint x: 539, endPoint y: 187, distance: 8.8
click at [536, 179] on select "Choose an option... Pending Applied Excluded (Questions) Excluded (Expired) Exc…" at bounding box center [511, 178] width 133 height 26
click at [445, 165] on select "Choose an option... Pending Applied Excluded (Questions) Excluded (Expired) Exc…" at bounding box center [511, 178] width 133 height 26
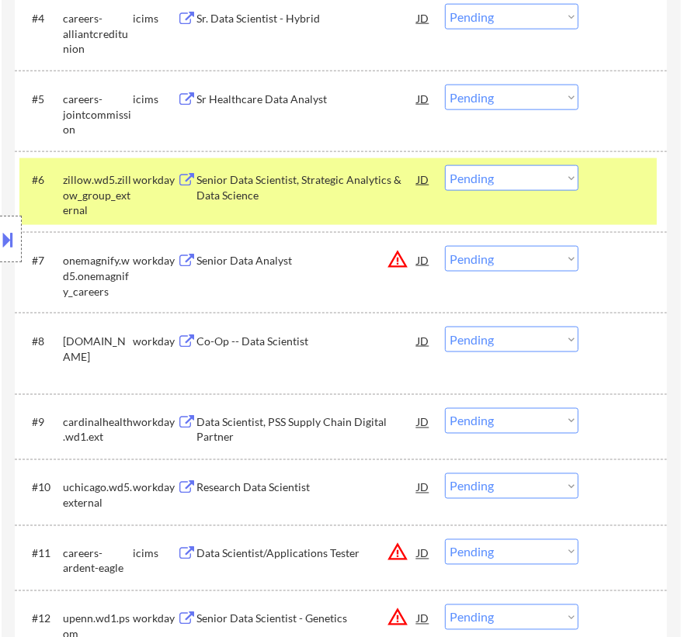
click at [333, 180] on div "Senior Data Scientist, Strategic Analytics & Data Science" at bounding box center [306, 187] width 220 height 30
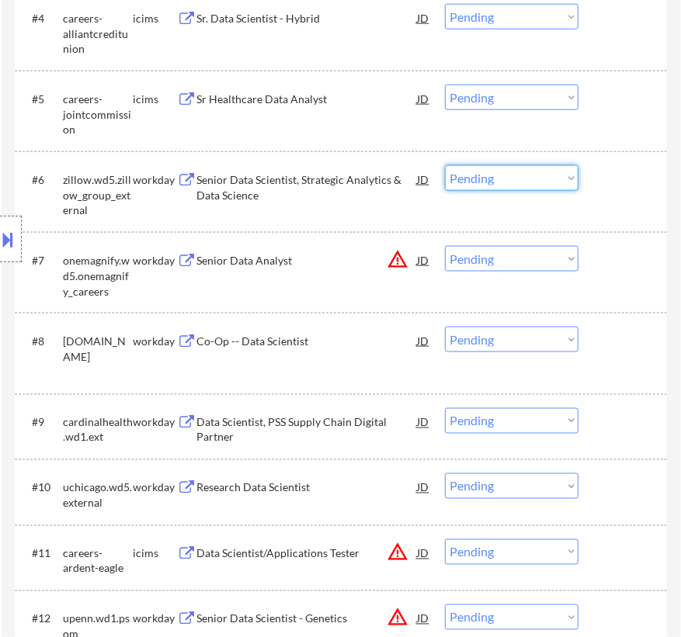
click at [467, 176] on select "Choose an option... Pending Applied Excluded (Questions) Excluded (Expired) Exc…" at bounding box center [511, 178] width 133 height 26
click at [445, 165] on select "Choose an option... Pending Applied Excluded (Questions) Excluded (Expired) Exc…" at bounding box center [511, 178] width 133 height 26
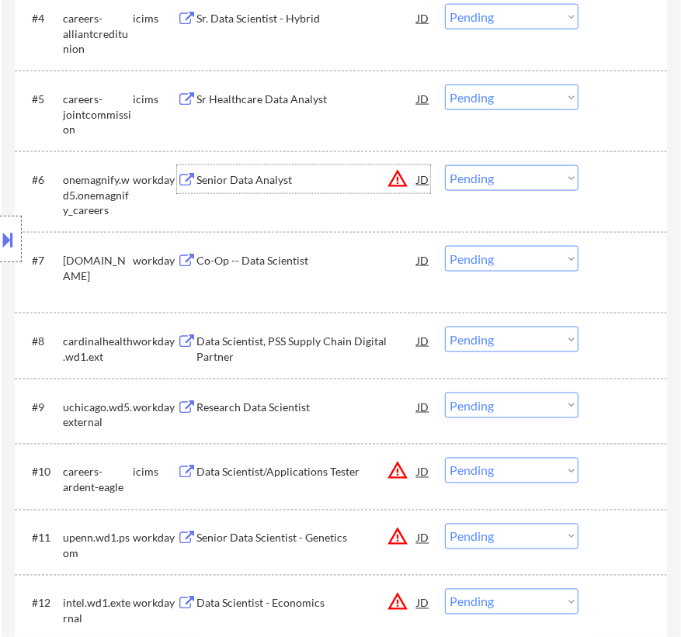
click at [303, 181] on div "Senior Data Analyst" at bounding box center [306, 180] width 220 height 16
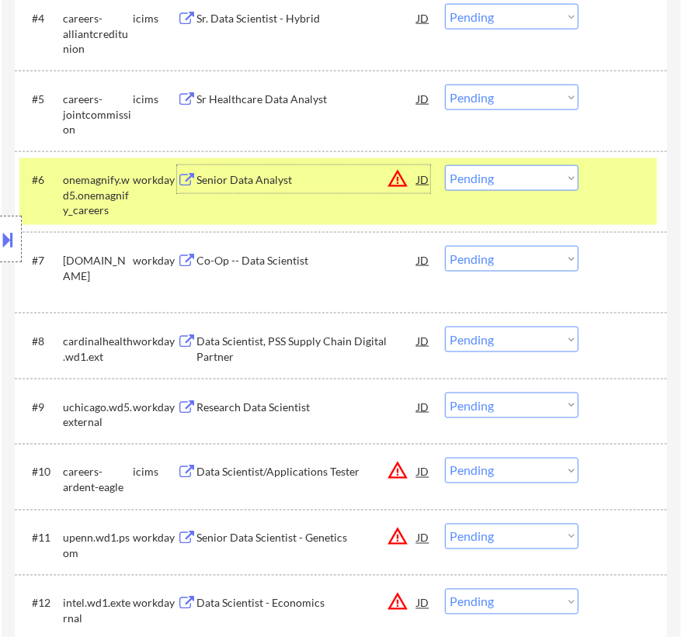
click at [12, 231] on button at bounding box center [8, 240] width 17 height 26
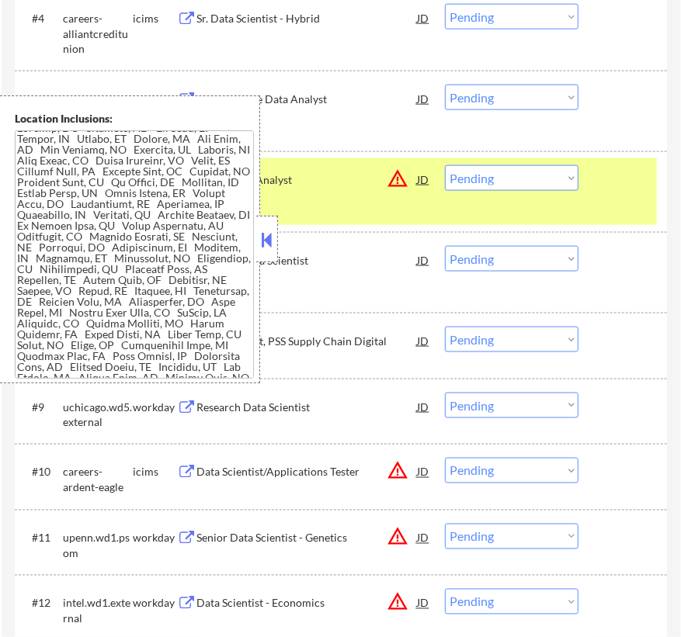
scroll to position [0, 0]
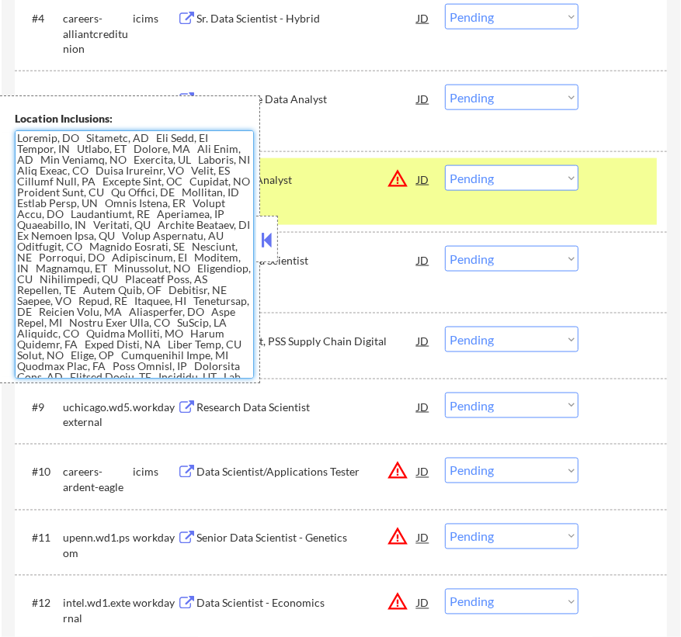
drag, startPoint x: 69, startPoint y: 136, endPoint x: 11, endPoint y: 136, distance: 58.2
click at [11, 136] on div "Location Inclusions:" at bounding box center [130, 239] width 260 height 288
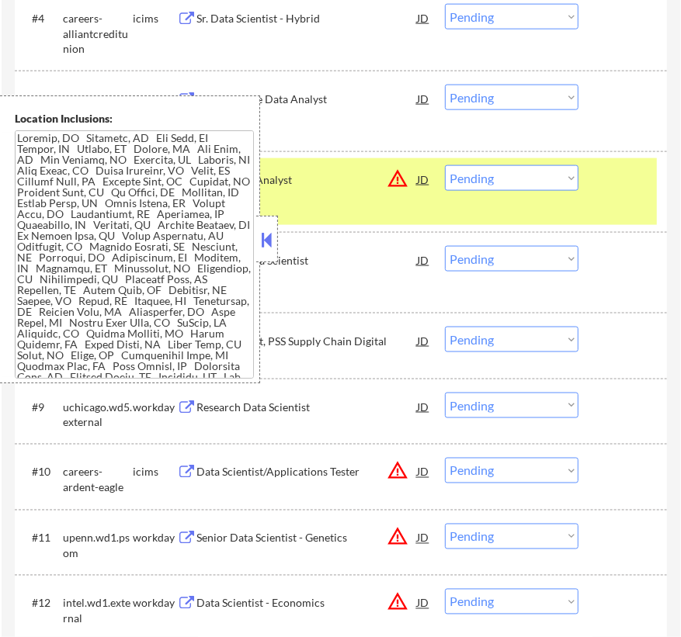
click at [265, 235] on button at bounding box center [266, 239] width 17 height 23
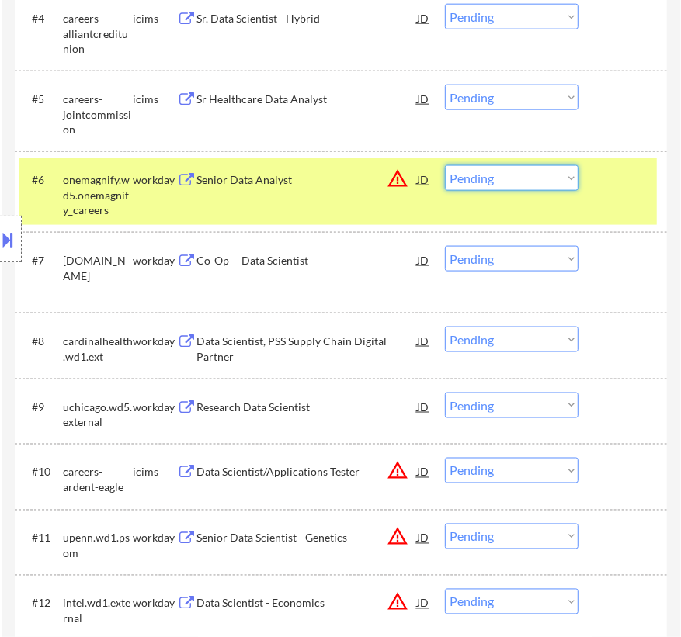
click at [507, 175] on select "Choose an option... Pending Applied Excluded (Questions) Excluded (Expired) Exc…" at bounding box center [511, 178] width 133 height 26
click at [445, 165] on select "Choose an option... Pending Applied Excluded (Questions) Excluded (Expired) Exc…" at bounding box center [511, 178] width 133 height 26
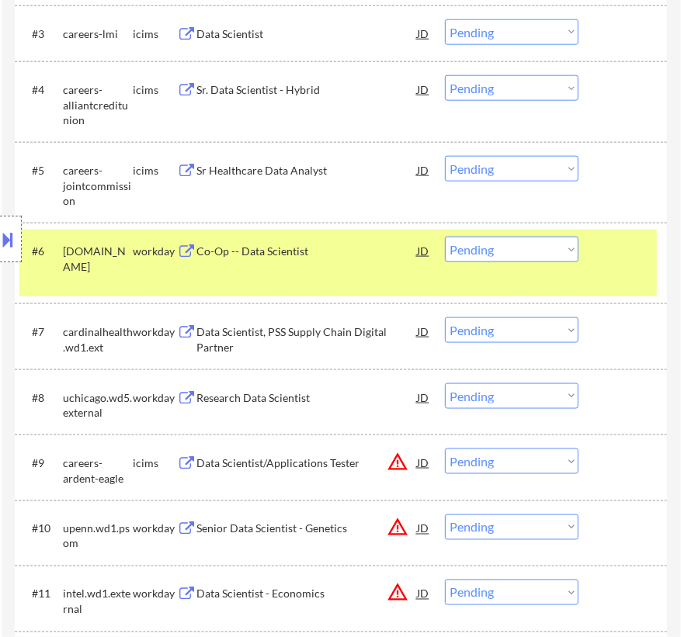
scroll to position [776, 0]
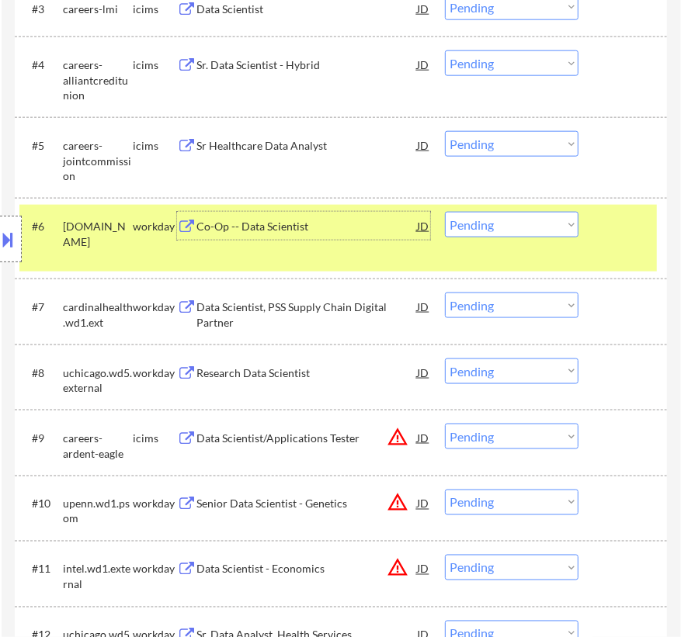
click at [355, 227] on div "Co-Op -- Data Scientist" at bounding box center [306, 227] width 220 height 16
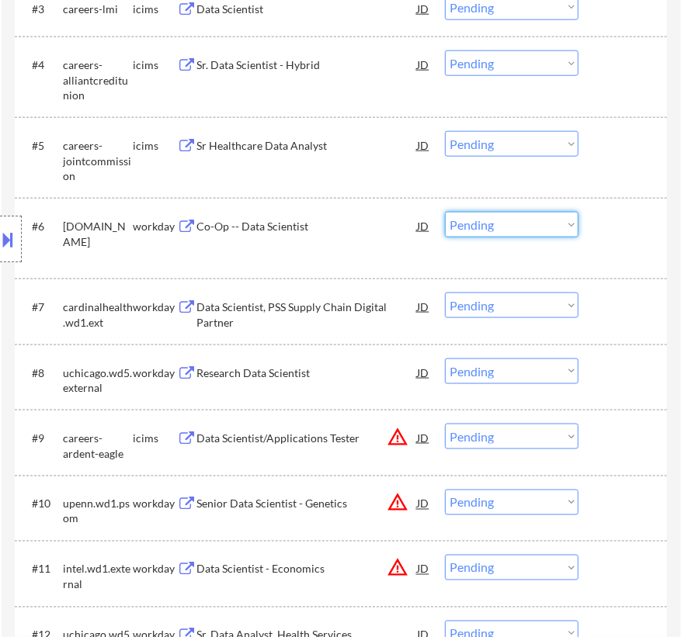
click at [507, 224] on select "Choose an option... Pending Applied Excluded (Questions) Excluded (Expired) Exc…" at bounding box center [511, 225] width 133 height 26
click at [445, 212] on select "Choose an option... Pending Applied Excluded (Questions) Excluded (Expired) Exc…" at bounding box center [511, 225] width 133 height 26
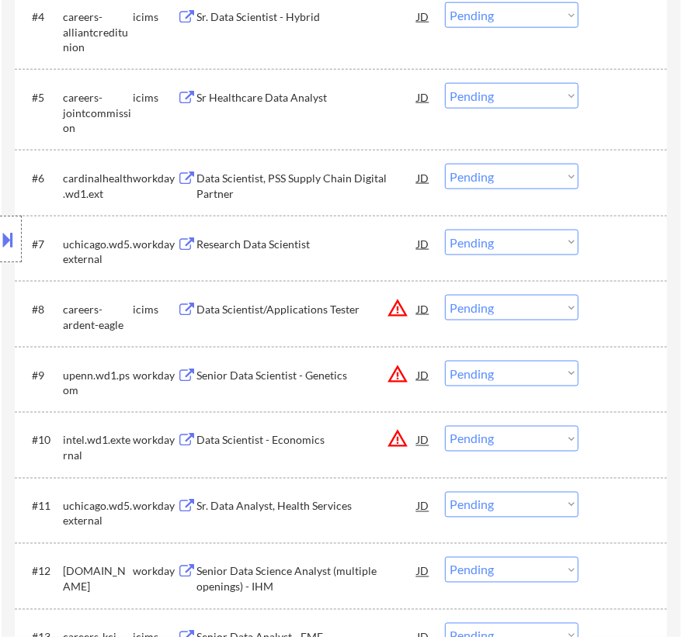
scroll to position [846, 0]
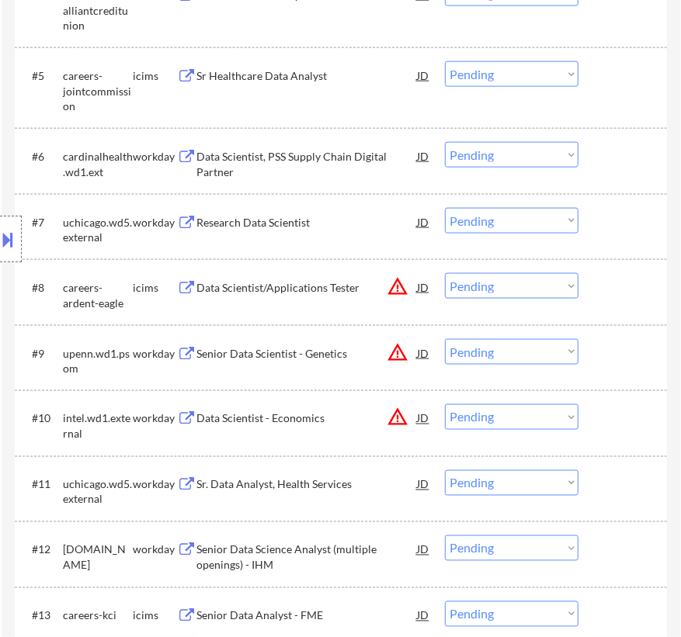
click at [314, 154] on div "Data Scientist, PSS Supply Chain Digital Partner" at bounding box center [306, 164] width 220 height 30
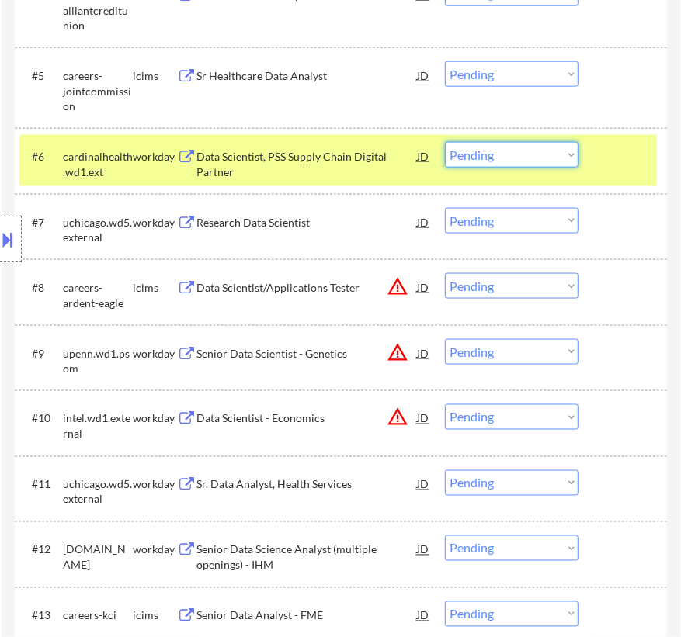
click at [502, 155] on select "Choose an option... Pending Applied Excluded (Questions) Excluded (Expired) Exc…" at bounding box center [511, 155] width 133 height 26
click at [445, 142] on select "Choose an option... Pending Applied Excluded (Questions) Excluded (Expired) Exc…" at bounding box center [511, 155] width 133 height 26
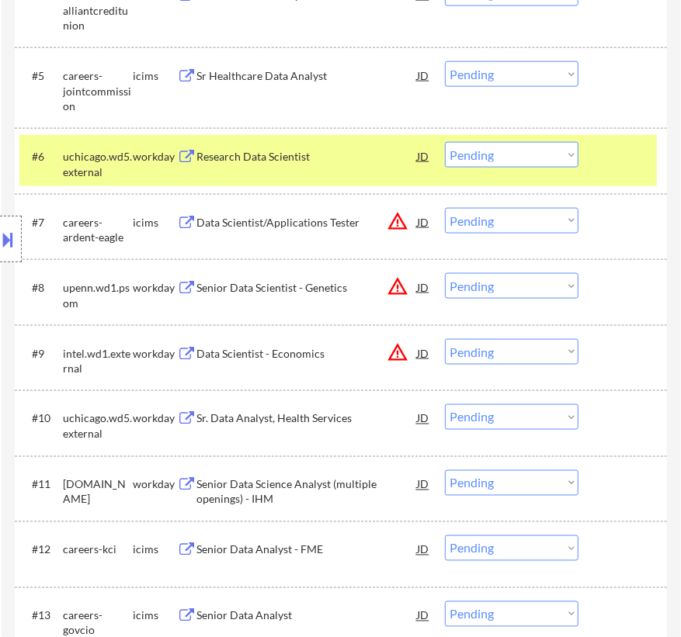
click at [300, 158] on div "Research Data Scientist" at bounding box center [306, 157] width 220 height 16
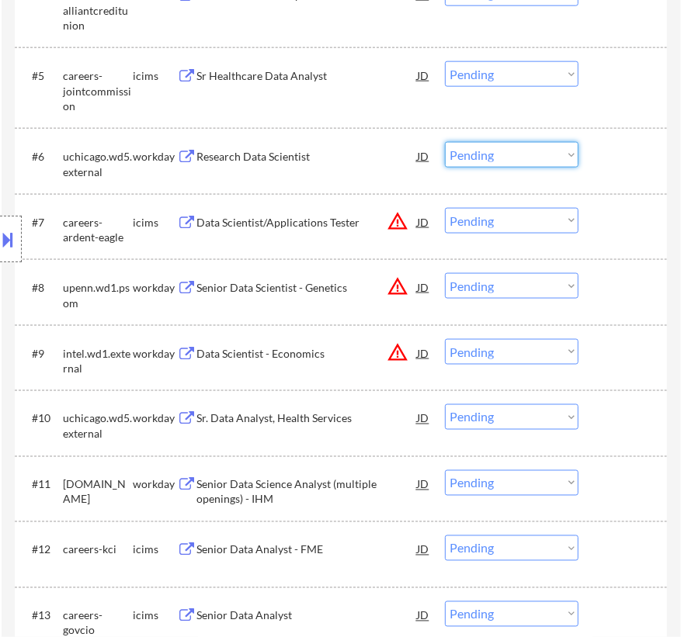
click at [511, 151] on select "Choose an option... Pending Applied Excluded (Questions) Excluded (Expired) Exc…" at bounding box center [511, 155] width 133 height 26
click at [445, 142] on select "Choose an option... Pending Applied Excluded (Questions) Excluded (Expired) Exc…" at bounding box center [511, 155] width 133 height 26
select select ""pending""
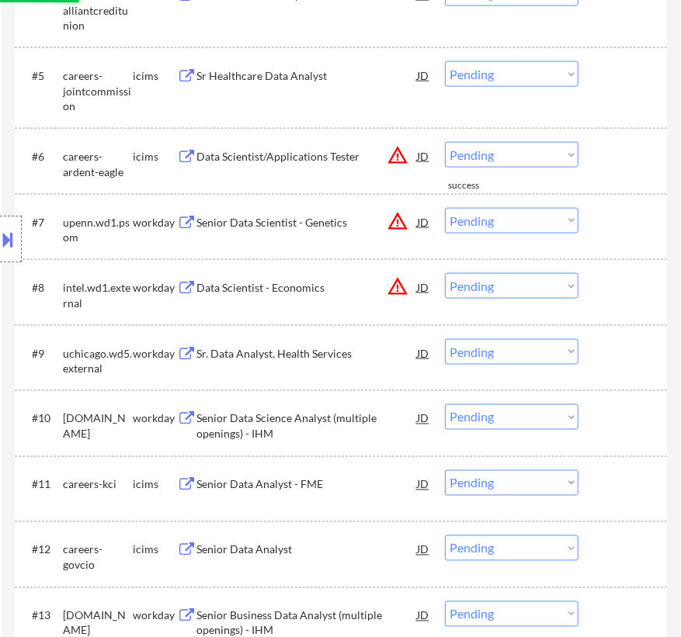
click at [305, 222] on div "Senior Data Scientist - Genetics" at bounding box center [306, 223] width 220 height 16
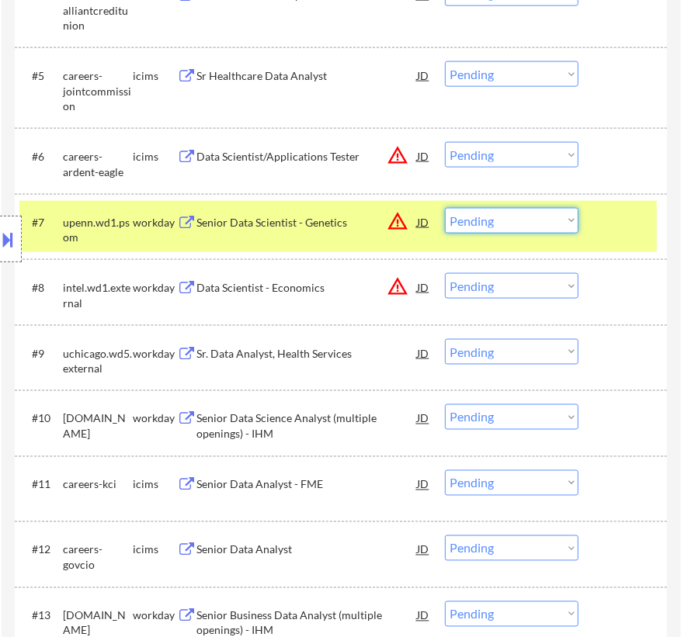
click at [479, 220] on select "Choose an option... Pending Applied Excluded (Questions) Excluded (Expired) Exc…" at bounding box center [511, 221] width 133 height 26
click at [445, 208] on select "Choose an option... Pending Applied Excluded (Questions) Excluded (Expired) Exc…" at bounding box center [511, 221] width 133 height 26
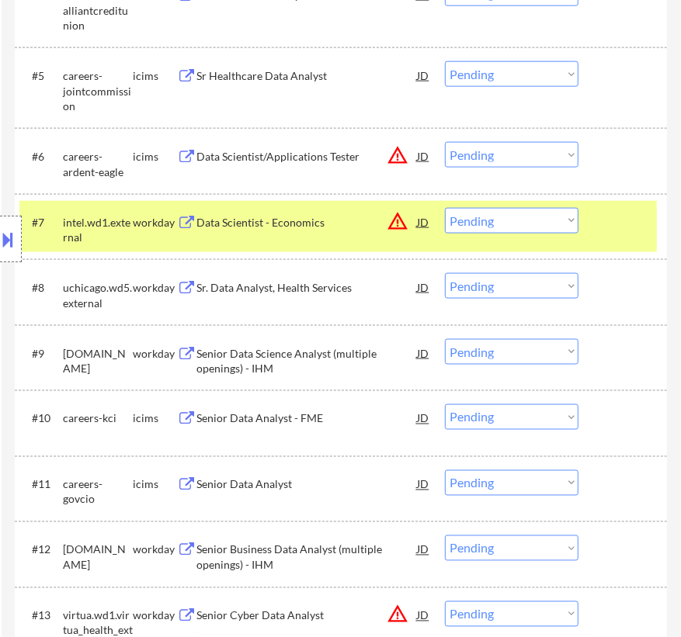
click at [311, 215] on div "Data Scientist - Economics" at bounding box center [306, 223] width 220 height 16
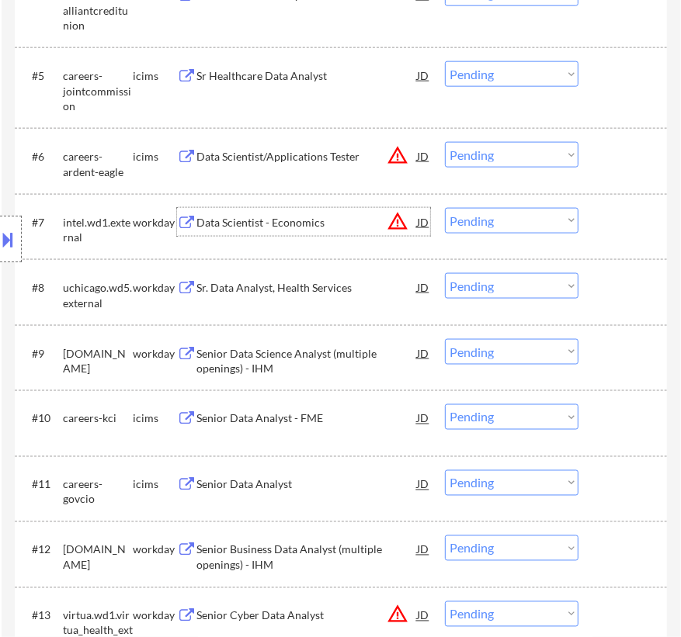
click at [504, 214] on select "Choose an option... Pending Applied Excluded (Questions) Excluded (Expired) Exc…" at bounding box center [511, 221] width 133 height 26
click at [445, 208] on select "Choose an option... Pending Applied Excluded (Questions) Excluded (Expired) Exc…" at bounding box center [511, 221] width 133 height 26
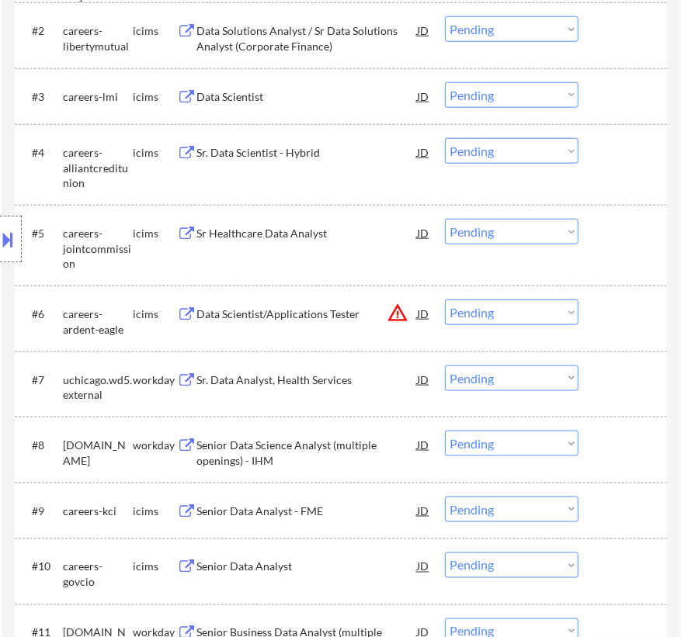
scroll to position [705, 0]
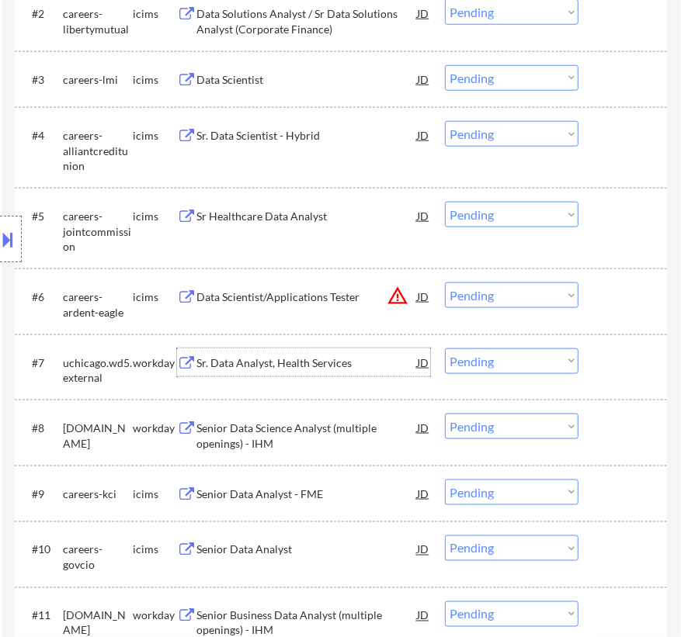
click at [329, 359] on div "Sr. Data Analyst, Health Services" at bounding box center [306, 363] width 220 height 16
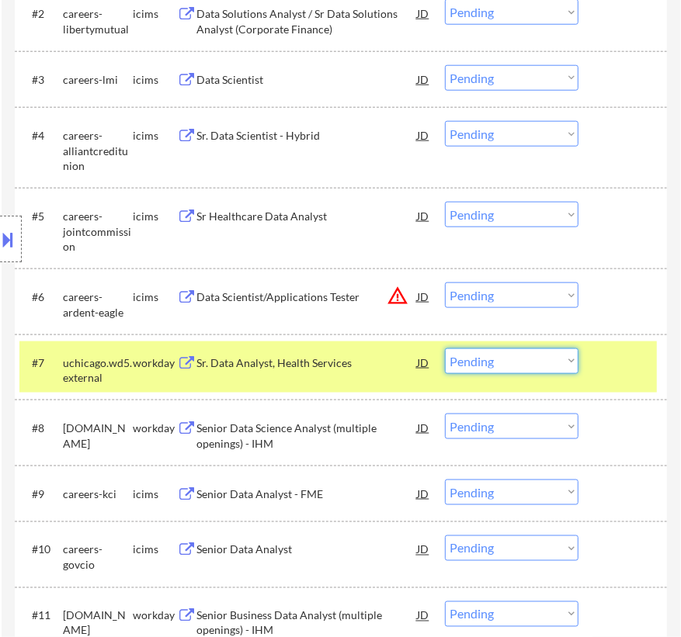
click at [526, 354] on select "Choose an option... Pending Applied Excluded (Questions) Excluded (Expired) Exc…" at bounding box center [511, 361] width 133 height 26
click at [445, 348] on select "Choose an option... Pending Applied Excluded (Questions) Excluded (Expired) Exc…" at bounding box center [511, 361] width 133 height 26
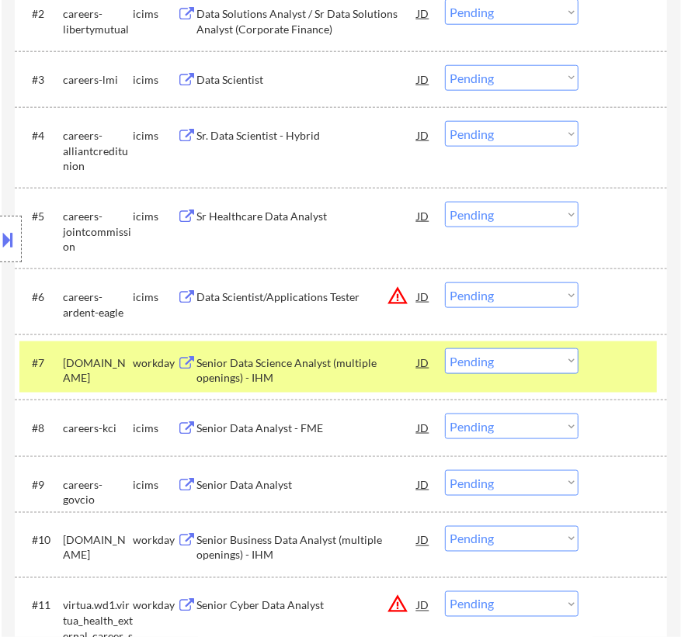
click at [339, 366] on div "Senior Data Science Analyst (multiple openings) - IHM" at bounding box center [306, 370] width 220 height 30
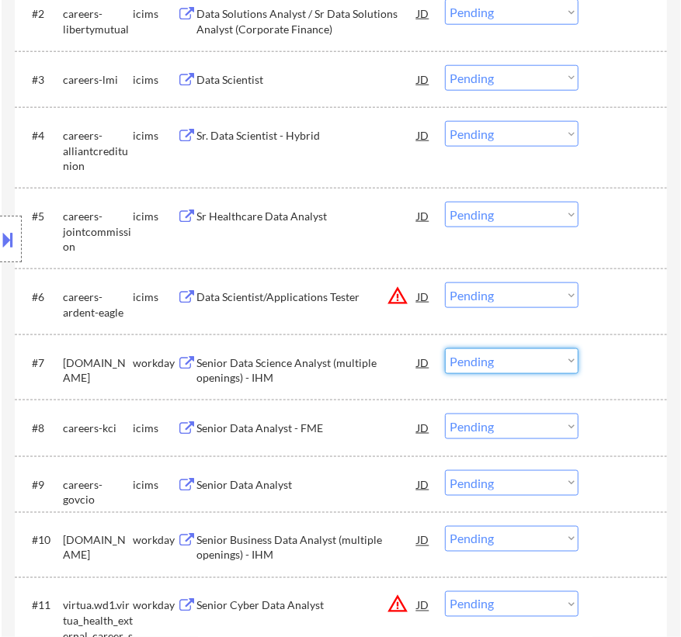
click at [494, 366] on select "Choose an option... Pending Applied Excluded (Questions) Excluded (Expired) Exc…" at bounding box center [511, 361] width 133 height 26
click at [445, 348] on select "Choose an option... Pending Applied Excluded (Questions) Excluded (Expired) Exc…" at bounding box center [511, 361] width 133 height 26
select select ""pending""
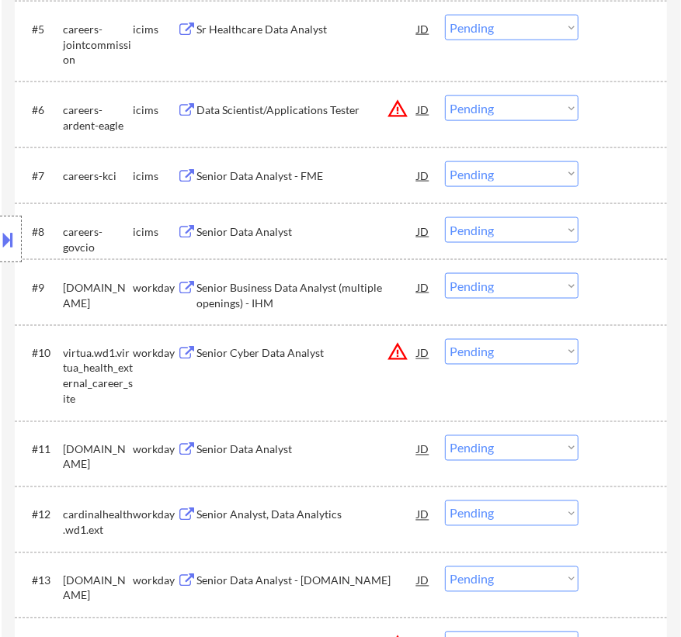
scroll to position [917, 0]
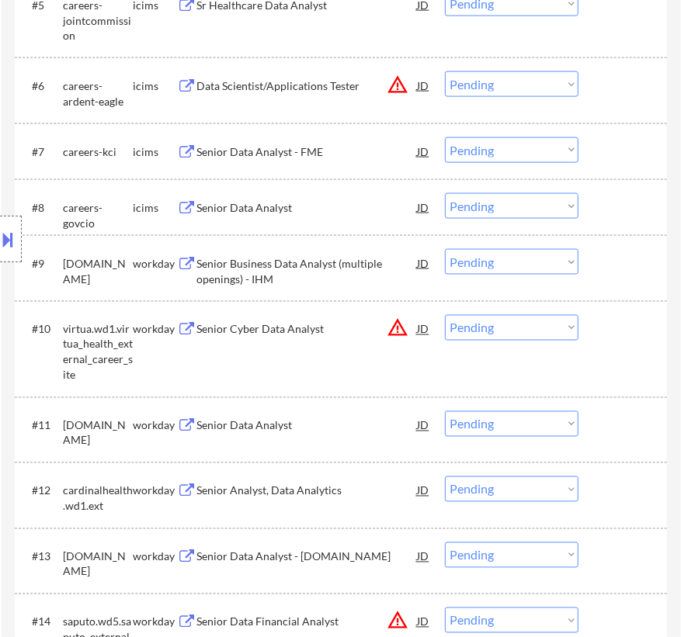
click at [341, 266] on div "Senior Business Data Analyst (multiple openings) - IHM" at bounding box center [306, 271] width 220 height 30
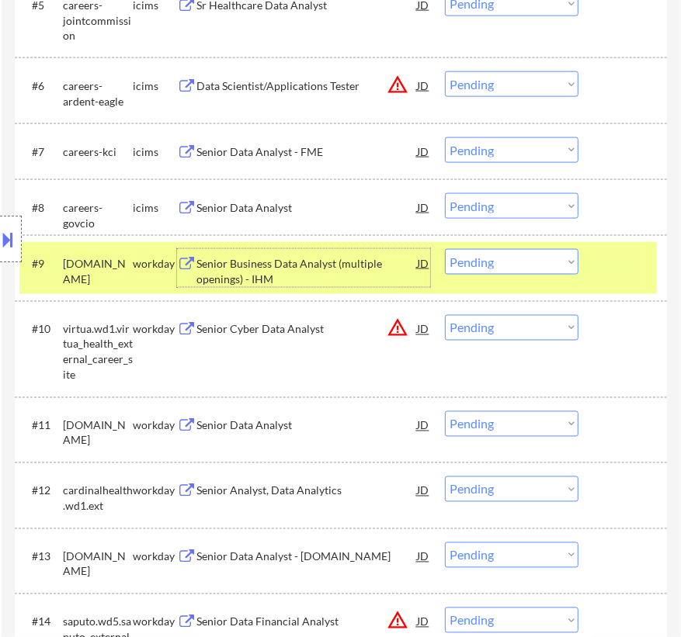
drag, startPoint x: 507, startPoint y: 256, endPoint x: 505, endPoint y: 266, distance: 10.2
click at [507, 256] on select "Choose an option... Pending Applied Excluded (Questions) Excluded (Expired) Exc…" at bounding box center [511, 262] width 133 height 26
click at [445, 249] on select "Choose an option... Pending Applied Excluded (Questions) Excluded (Expired) Exc…" at bounding box center [511, 262] width 133 height 26
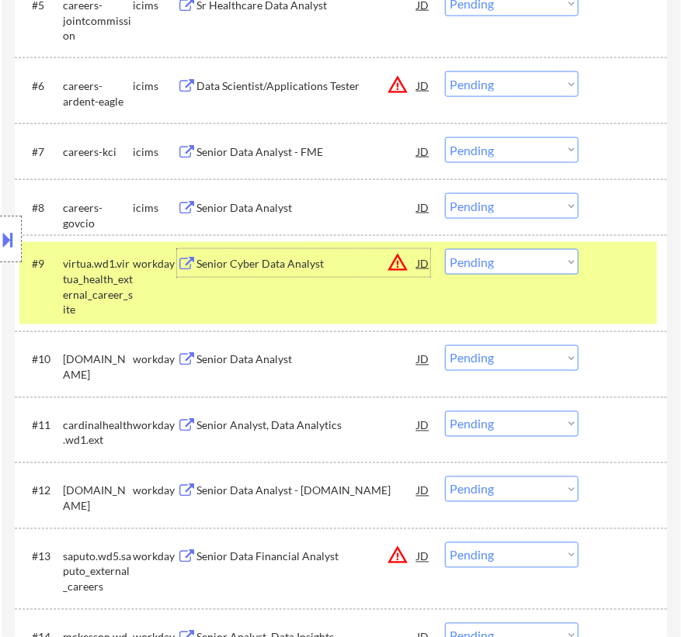
click at [353, 261] on div "Senior Cyber Data Analyst" at bounding box center [306, 264] width 220 height 16
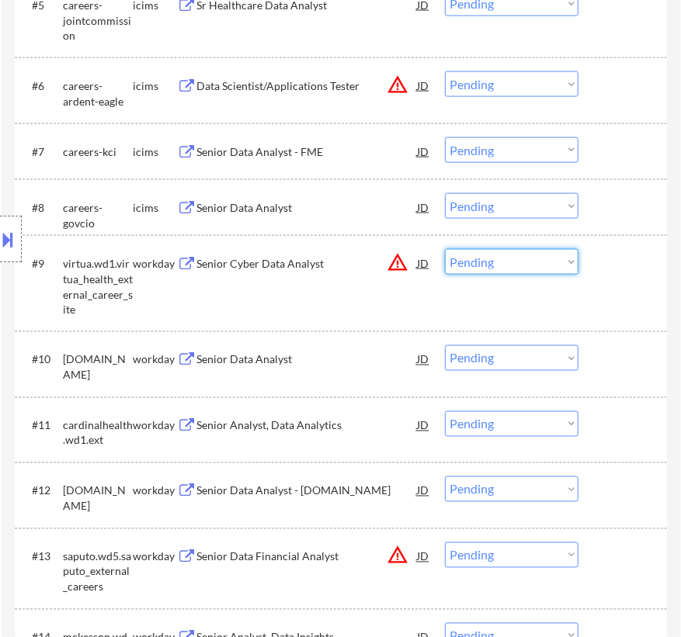
click at [545, 259] on select "Choose an option... Pending Applied Excluded (Questions) Excluded (Expired) Exc…" at bounding box center [511, 262] width 133 height 26
click at [445, 249] on select "Choose an option... Pending Applied Excluded (Questions) Excluded (Expired) Exc…" at bounding box center [511, 262] width 133 height 26
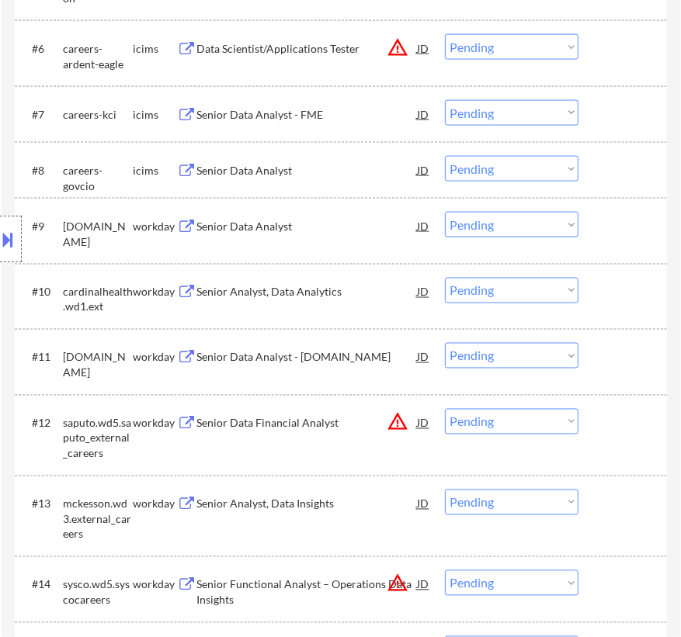
scroll to position [987, 0]
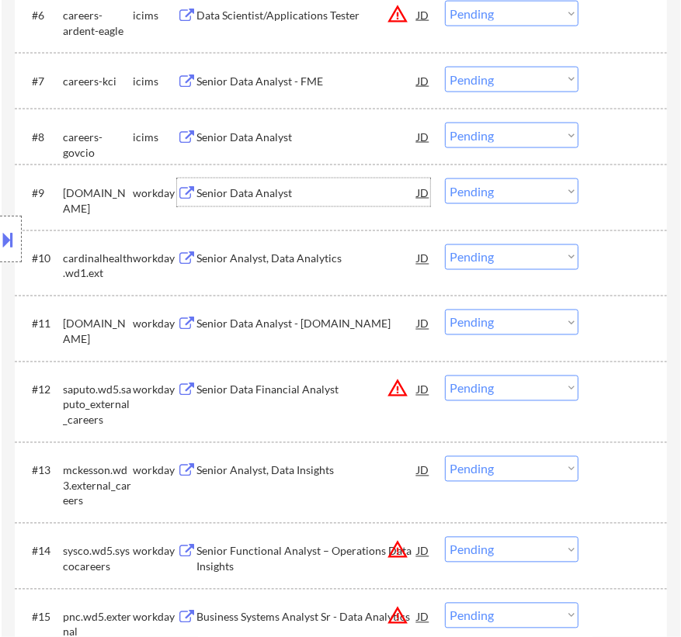
click at [355, 180] on div "Senior Data Analyst" at bounding box center [306, 193] width 220 height 28
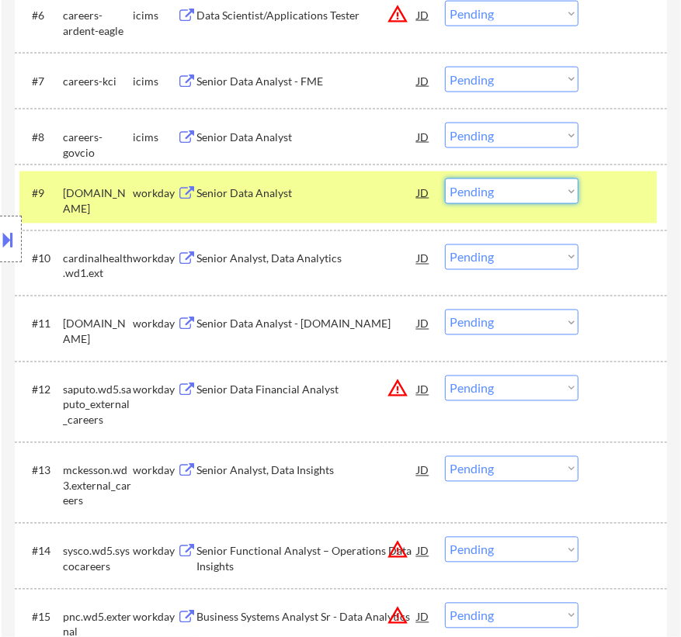
drag, startPoint x: 501, startPoint y: 190, endPoint x: 503, endPoint y: 202, distance: 11.9
click at [501, 190] on select "Choose an option... Pending Applied Excluded (Questions) Excluded (Expired) Exc…" at bounding box center [511, 192] width 133 height 26
click at [445, 179] on select "Choose an option... Pending Applied Excluded (Questions) Excluded (Expired) Exc…" at bounding box center [511, 192] width 133 height 26
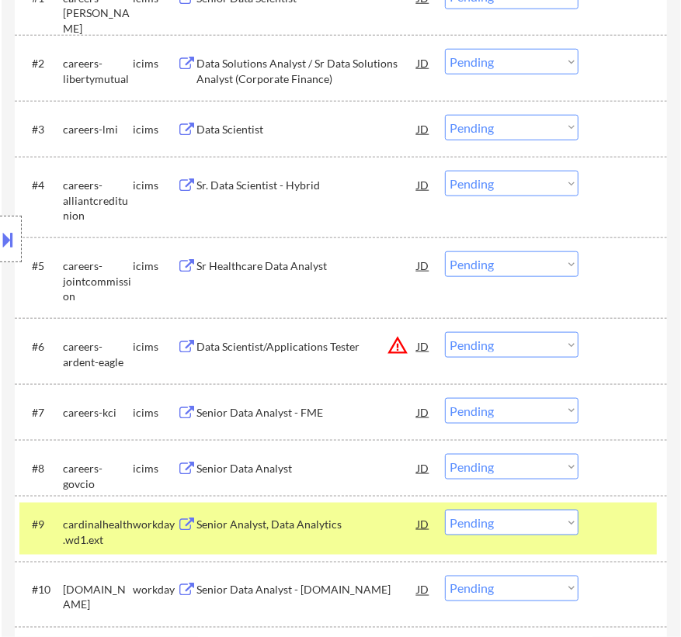
scroll to position [776, 0]
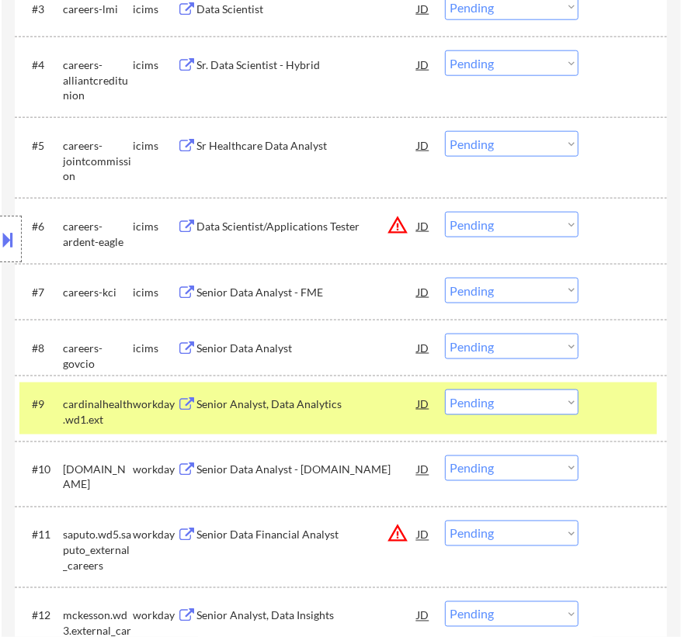
click at [362, 408] on div "Senior Analyst, Data Analytics" at bounding box center [306, 405] width 220 height 16
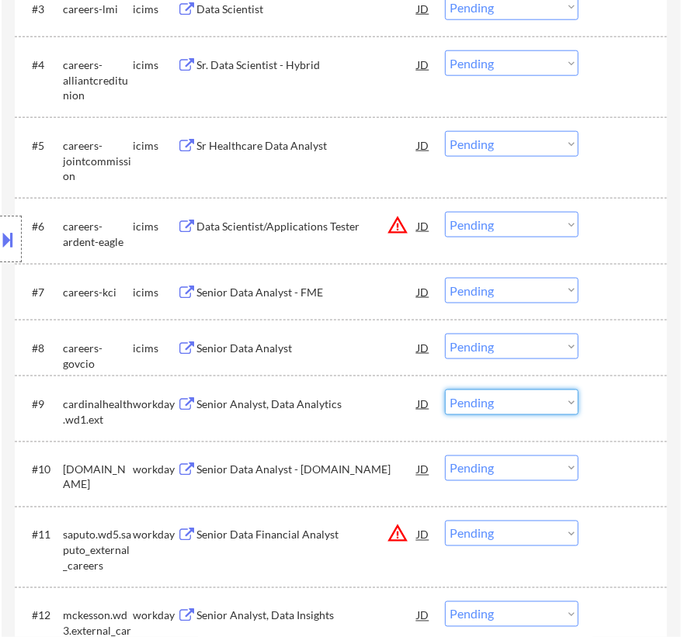
click at [504, 393] on select "Choose an option... Pending Applied Excluded (Questions) Excluded (Expired) Exc…" at bounding box center [511, 403] width 133 height 26
click at [445, 390] on select "Choose an option... Pending Applied Excluded (Questions) Excluded (Expired) Exc…" at bounding box center [511, 403] width 133 height 26
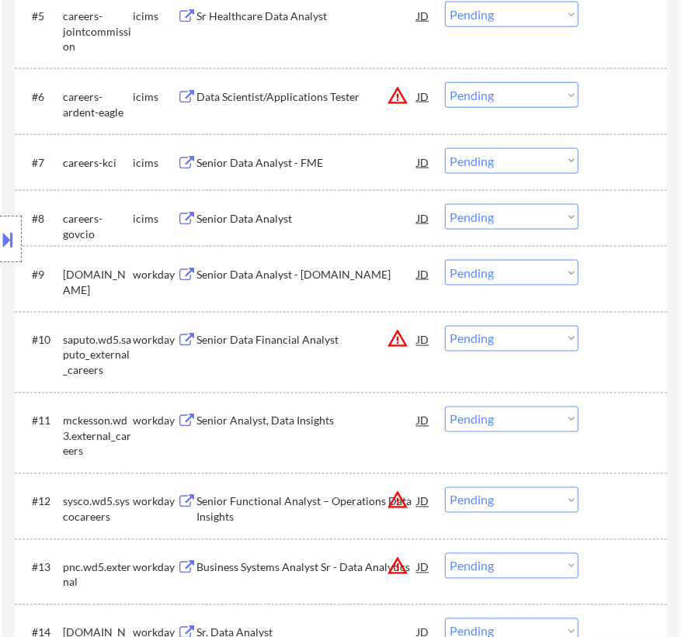
scroll to position [987, 0]
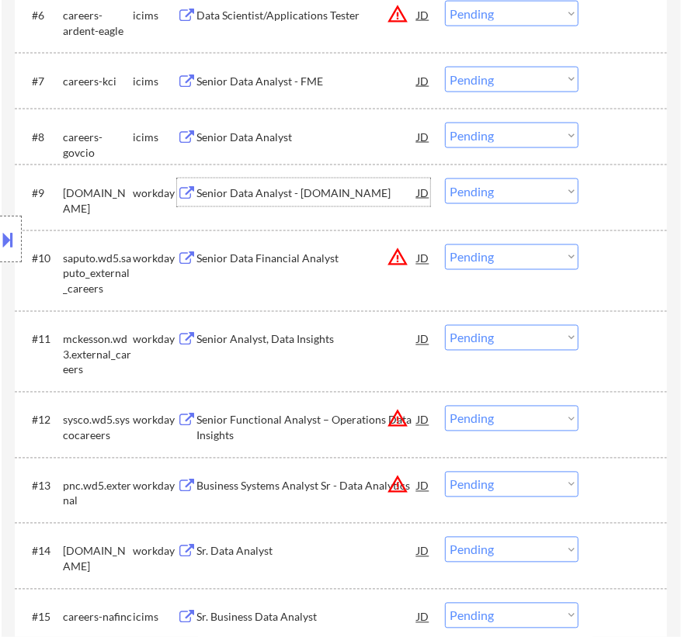
click at [314, 192] on div "Senior Data Analyst - [DOMAIN_NAME]" at bounding box center [306, 193] width 220 height 16
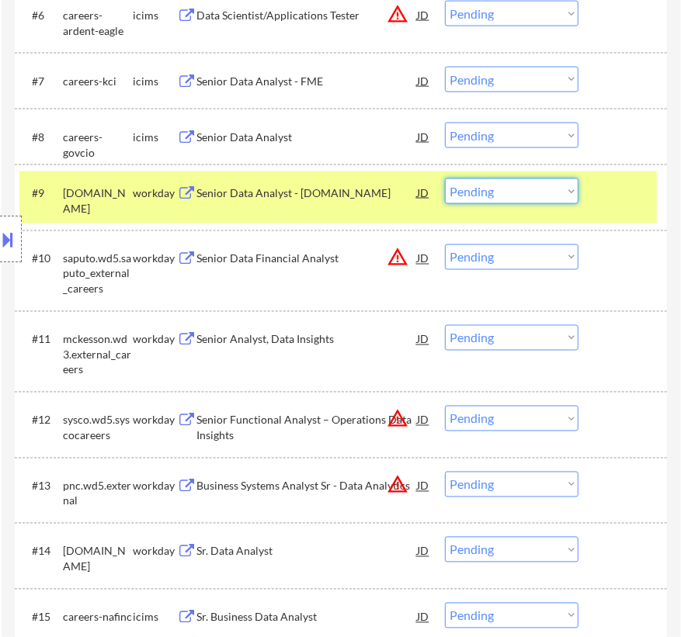
click at [508, 184] on select "Choose an option... Pending Applied Excluded (Questions) Excluded (Expired) Exc…" at bounding box center [511, 192] width 133 height 26
click at [445, 179] on select "Choose an option... Pending Applied Excluded (Questions) Excluded (Expired) Exc…" at bounding box center [511, 192] width 133 height 26
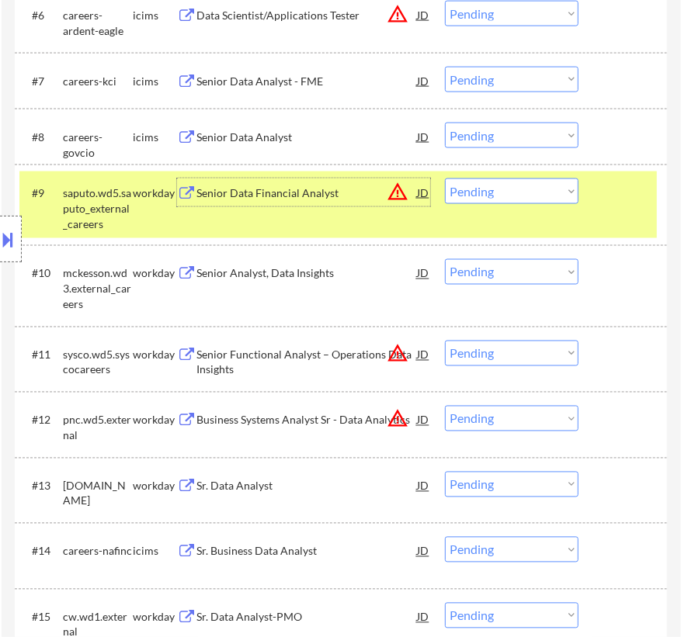
click at [341, 193] on div "Senior Data Financial Analyst" at bounding box center [306, 193] width 220 height 16
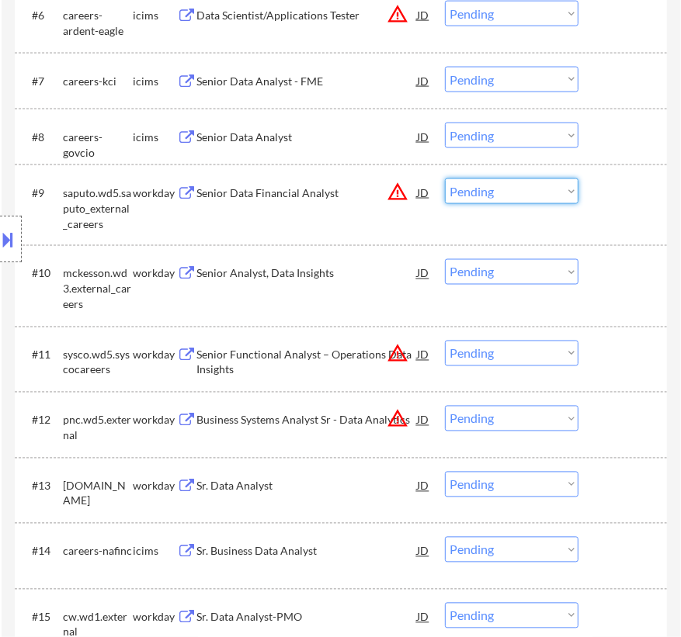
click at [494, 190] on select "Choose an option... Pending Applied Excluded (Questions) Excluded (Expired) Exc…" at bounding box center [511, 192] width 133 height 26
click at [445, 179] on select "Choose an option... Pending Applied Excluded (Questions) Excluded (Expired) Exc…" at bounding box center [511, 192] width 133 height 26
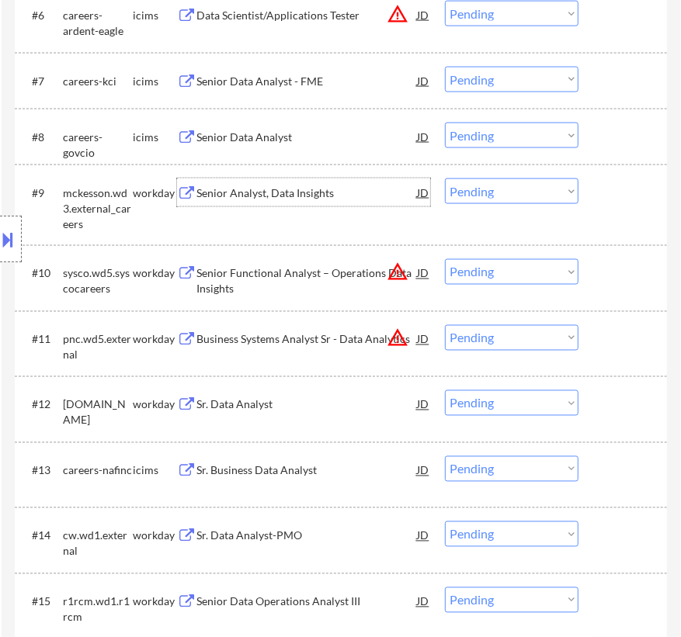
click at [372, 192] on div "Senior Analyst, Data Insights" at bounding box center [306, 193] width 220 height 16
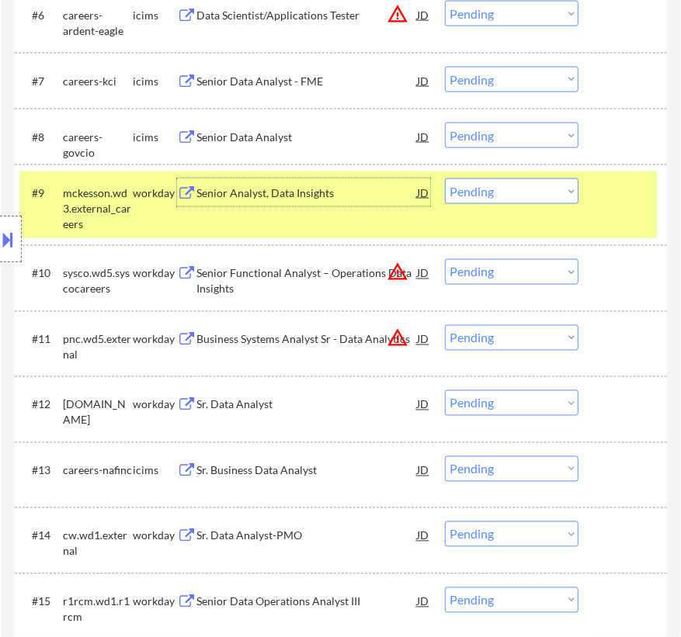
click at [463, 191] on select "Choose an option... Pending Applied Excluded (Questions) Excluded (Expired) Exc…" at bounding box center [511, 192] width 133 height 26
click at [445, 179] on select "Choose an option... Pending Applied Excluded (Questions) Excluded (Expired) Exc…" at bounding box center [511, 192] width 133 height 26
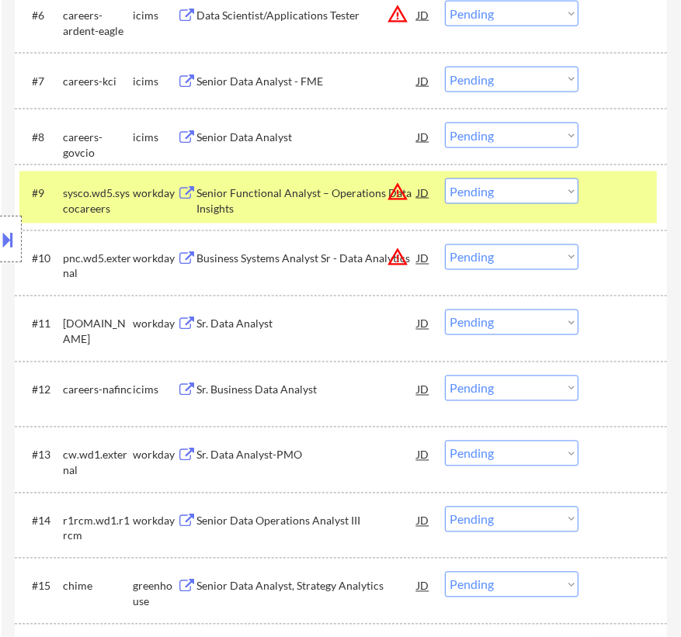
click at [380, 202] on div "Senior Functional Analyst – Operations Data Insights" at bounding box center [306, 200] width 220 height 30
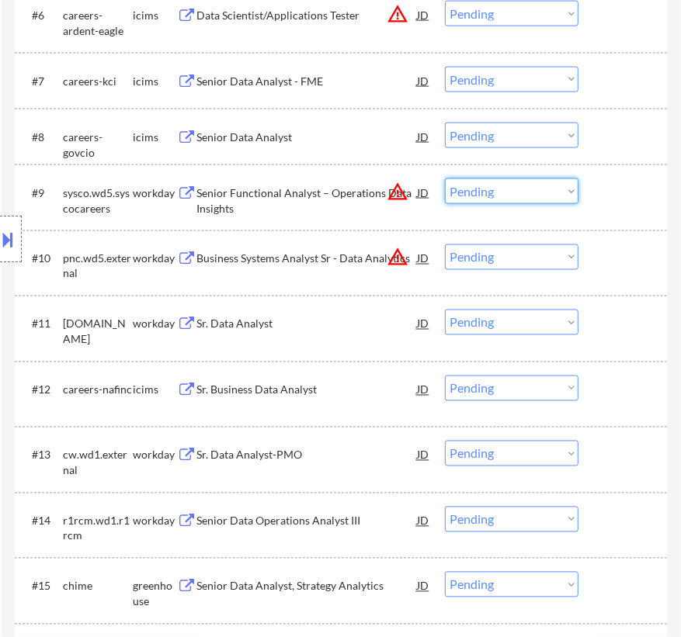
click at [485, 193] on select "Choose an option... Pending Applied Excluded (Questions) Excluded (Expired) Exc…" at bounding box center [511, 192] width 133 height 26
click at [445, 179] on select "Choose an option... Pending Applied Excluded (Questions) Excluded (Expired) Exc…" at bounding box center [511, 192] width 133 height 26
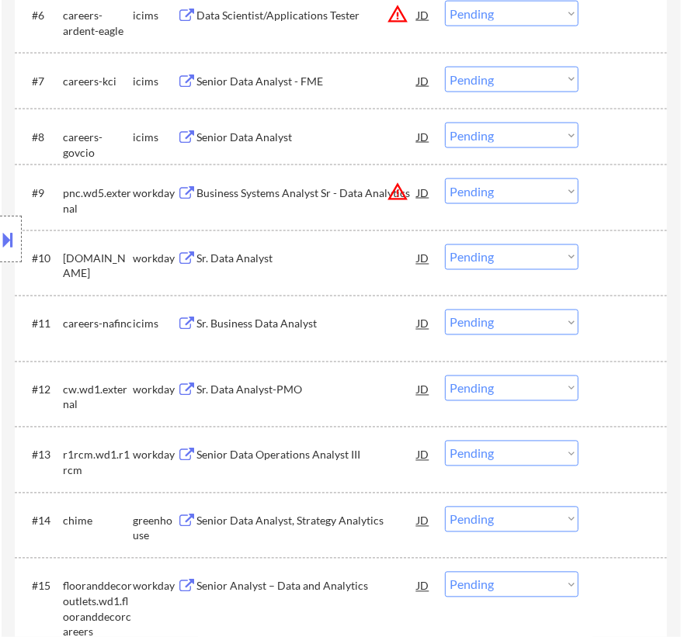
click at [324, 189] on div "Business Systems Analyst Sr - Data Analytics" at bounding box center [306, 193] width 220 height 16
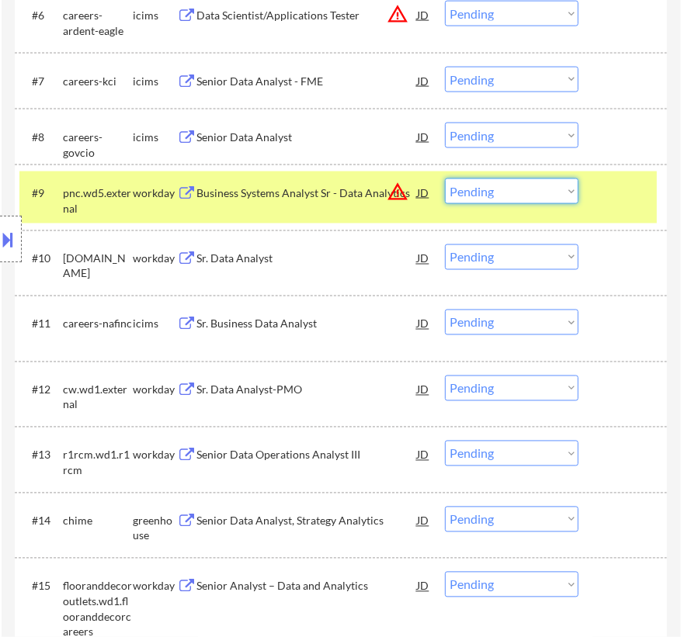
click at [477, 191] on select "Choose an option... Pending Applied Excluded (Questions) Excluded (Expired) Exc…" at bounding box center [511, 192] width 133 height 26
click at [445, 179] on select "Choose an option... Pending Applied Excluded (Questions) Excluded (Expired) Exc…" at bounding box center [511, 192] width 133 height 26
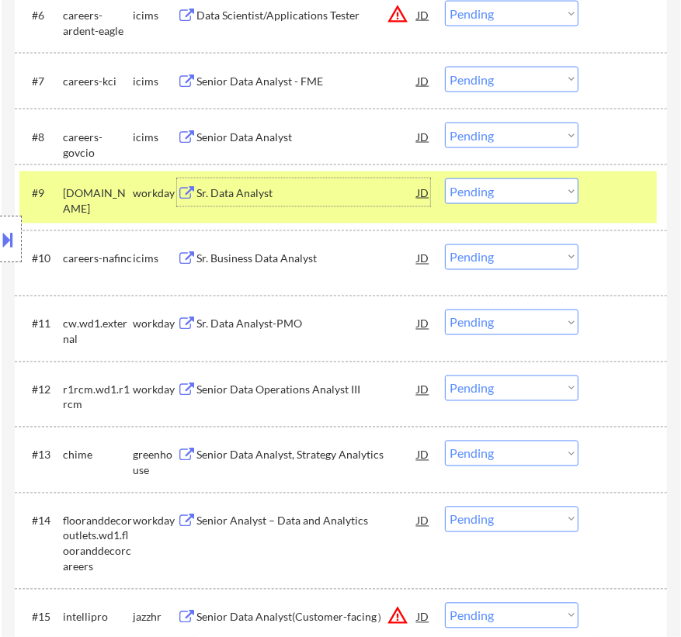
click at [357, 197] on div "Sr. Data Analyst" at bounding box center [306, 193] width 220 height 16
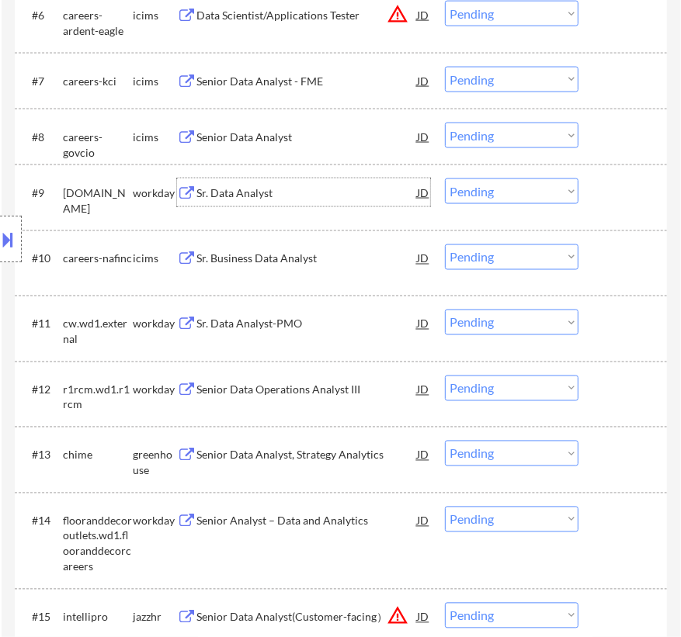
click at [488, 192] on select "Choose an option... Pending Applied Excluded (Questions) Excluded (Expired) Exc…" at bounding box center [511, 192] width 133 height 26
click at [445, 179] on select "Choose an option... Pending Applied Excluded (Questions) Excluded (Expired) Exc…" at bounding box center [511, 192] width 133 height 26
select select ""pending""
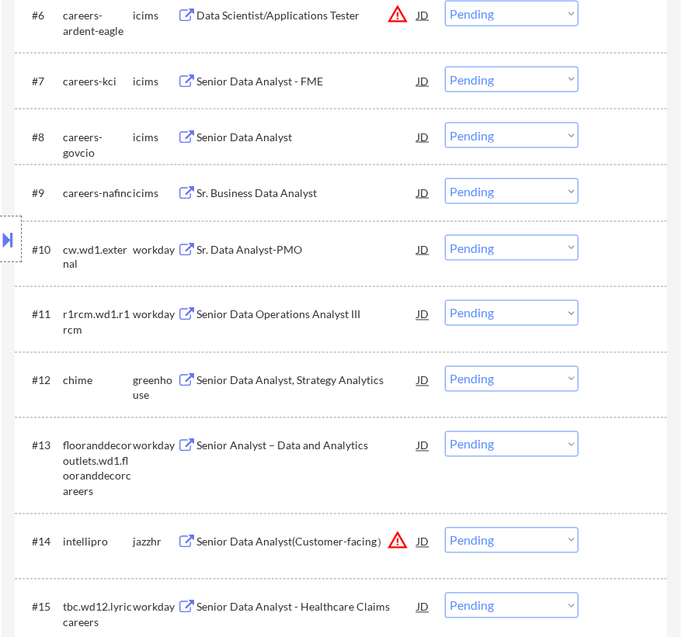
click at [348, 246] on div "Sr. Data Analyst-PMO" at bounding box center [306, 250] width 220 height 16
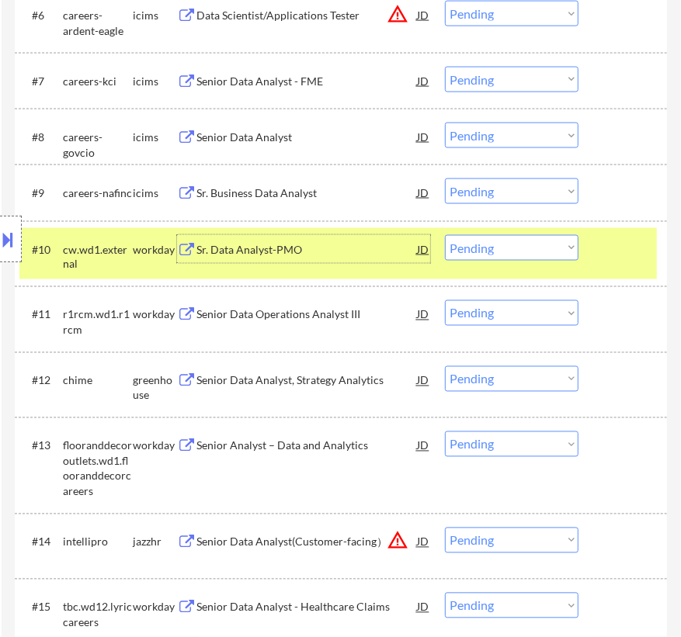
click at [526, 239] on select "Choose an option... Pending Applied Excluded (Questions) Excluded (Expired) Exc…" at bounding box center [511, 248] width 133 height 26
click at [445, 235] on select "Choose an option... Pending Applied Excluded (Questions) Excluded (Expired) Exc…" at bounding box center [511, 248] width 133 height 26
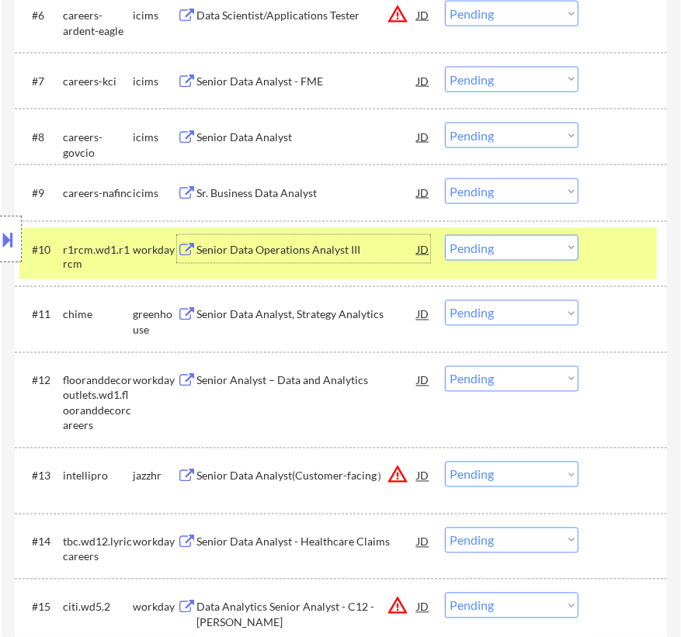
click at [357, 251] on div "Senior Data Operations Analyst III" at bounding box center [306, 250] width 220 height 16
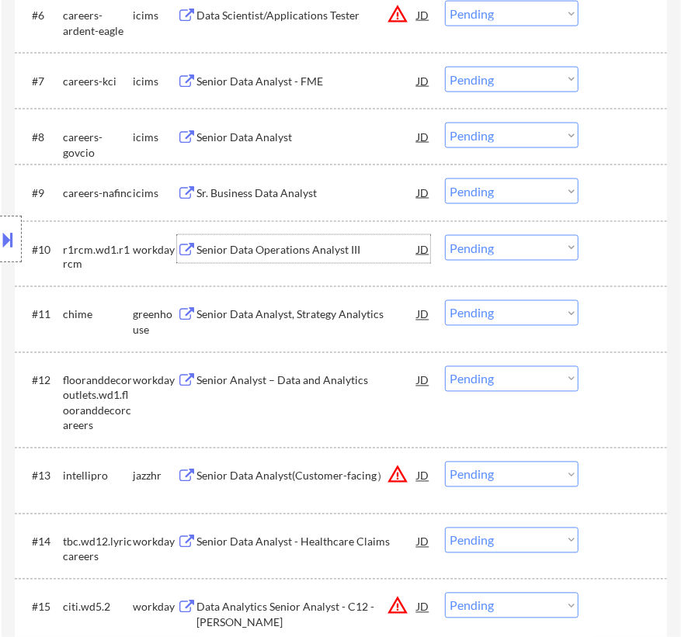
click at [494, 244] on select "Choose an option... Pending Applied Excluded (Questions) Excluded (Expired) Exc…" at bounding box center [511, 248] width 133 height 26
click at [445, 235] on select "Choose an option... Pending Applied Excluded (Questions) Excluded (Expired) Exc…" at bounding box center [511, 248] width 133 height 26
select select ""pending""
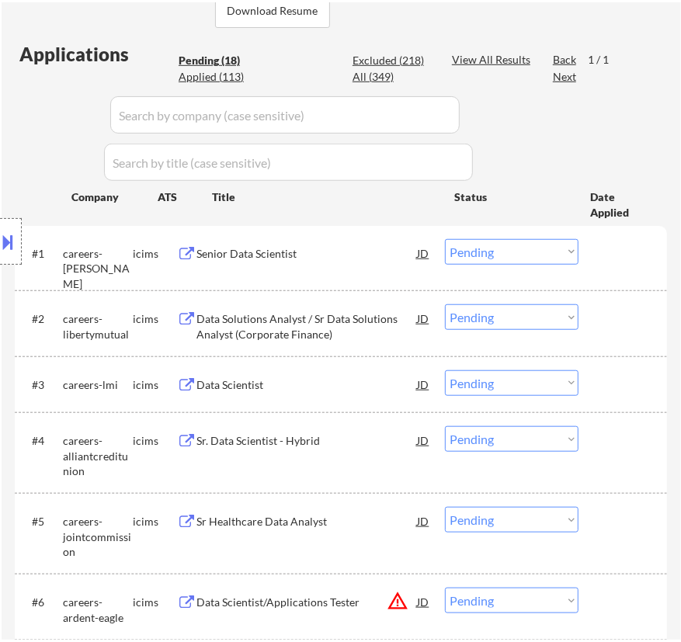
scroll to position [423, 0]
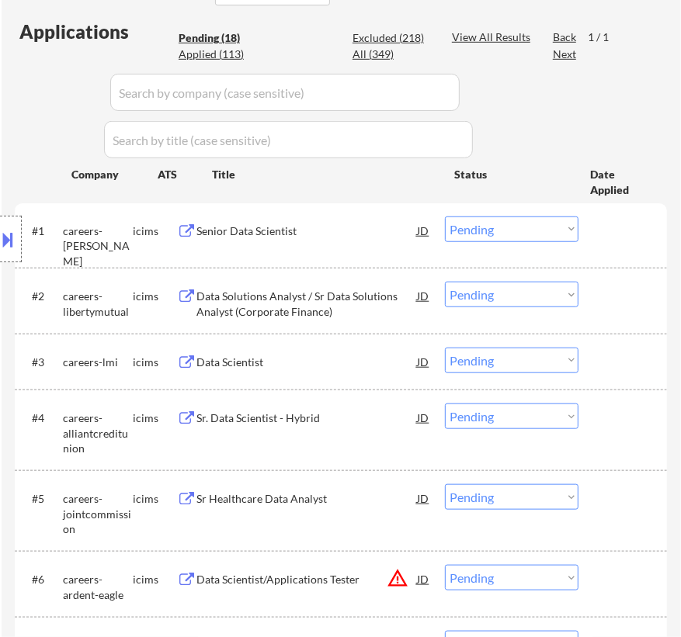
click at [359, 237] on div "Senior Data Scientist" at bounding box center [306, 232] width 220 height 16
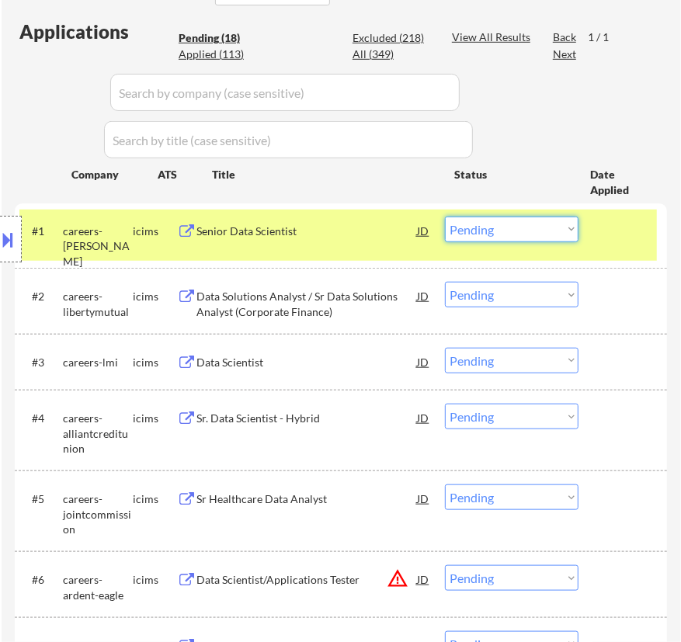
click at [530, 227] on select "Choose an option... Pending Applied Excluded (Questions) Excluded (Expired) Exc…" at bounding box center [511, 230] width 133 height 26
click at [445, 217] on select "Choose an option... Pending Applied Excluded (Questions) Excluded (Expired) Exc…" at bounding box center [511, 230] width 133 height 26
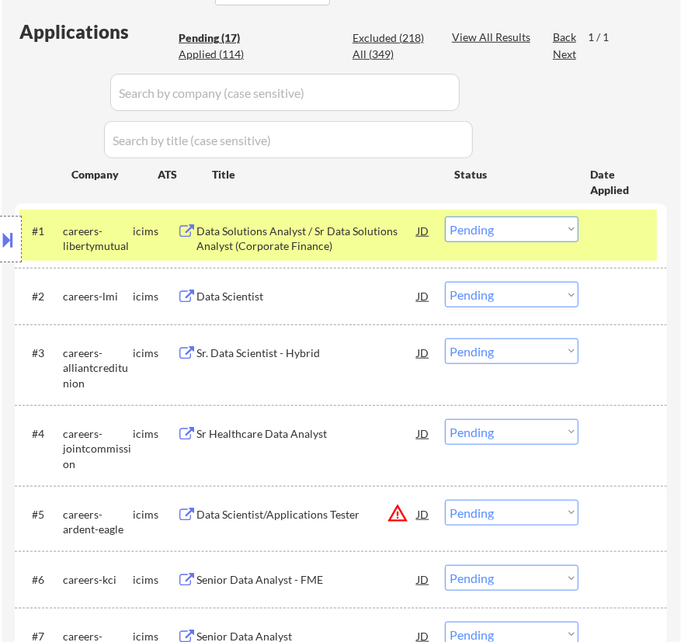
click at [372, 224] on div "Data Solutions Analyst / Sr Data Solutions Analyst (Corporate Finance)" at bounding box center [306, 239] width 220 height 30
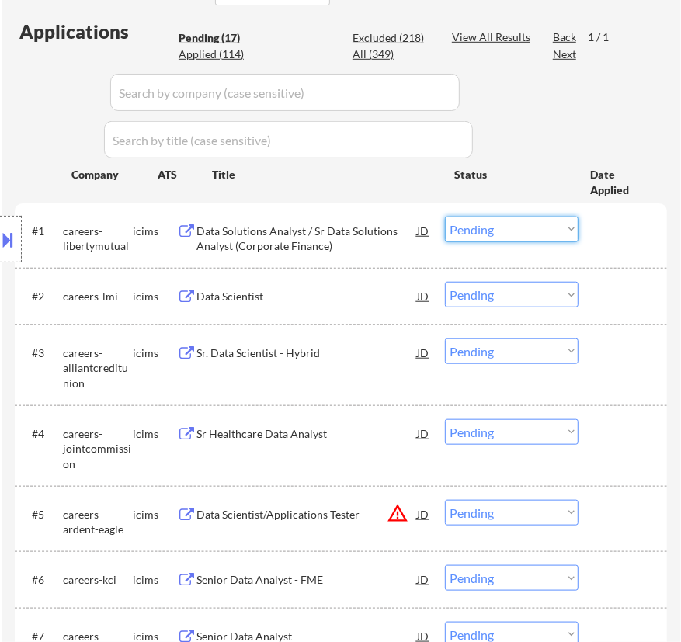
click at [519, 225] on select "Choose an option... Pending Applied Excluded (Questions) Excluded (Expired) Exc…" at bounding box center [511, 230] width 133 height 26
click at [445, 217] on select "Choose an option... Pending Applied Excluded (Questions) Excluded (Expired) Exc…" at bounding box center [511, 230] width 133 height 26
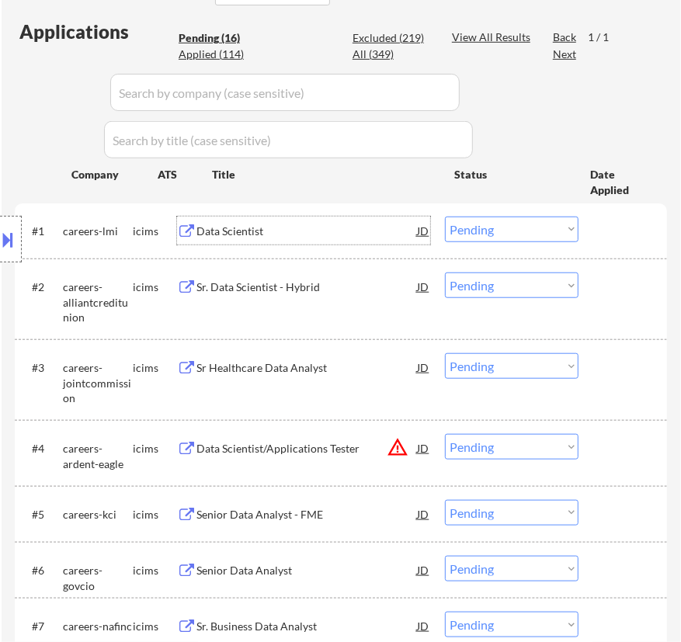
click at [330, 230] on div "Data Scientist" at bounding box center [306, 232] width 220 height 16
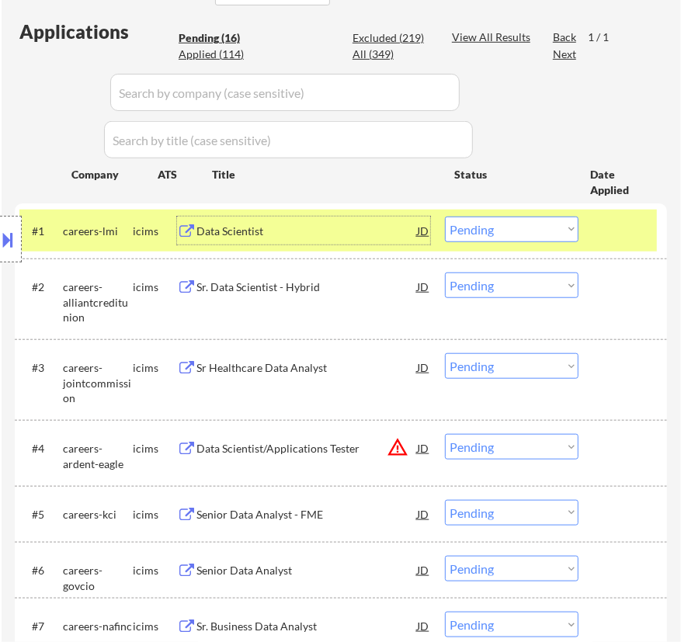
click at [497, 230] on select "Choose an option... Pending Applied Excluded (Questions) Excluded (Expired) Exc…" at bounding box center [511, 230] width 133 height 26
click at [445, 217] on select "Choose an option... Pending Applied Excluded (Questions) Excluded (Expired) Exc…" at bounding box center [511, 230] width 133 height 26
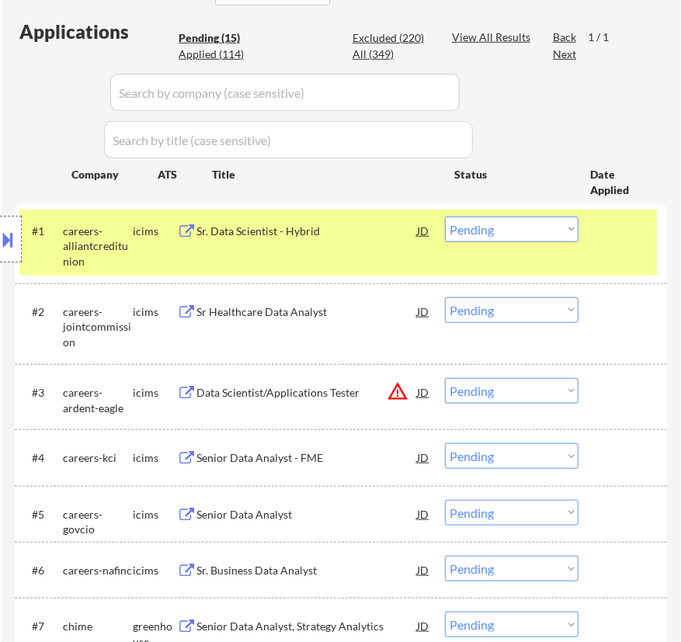
click at [338, 238] on div "Sr. Data Scientist - Hybrid" at bounding box center [306, 231] width 220 height 28
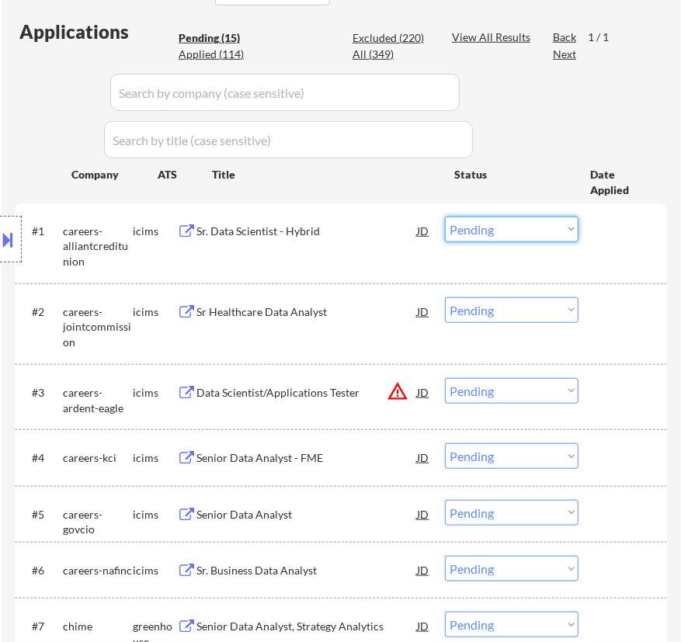
drag, startPoint x: 516, startPoint y: 230, endPoint x: 519, endPoint y: 241, distance: 11.3
click at [517, 230] on select "Choose an option... Pending Applied Excluded (Questions) Excluded (Expired) Exc…" at bounding box center [511, 230] width 133 height 26
click at [445, 217] on select "Choose an option... Pending Applied Excluded (Questions) Excluded (Expired) Exc…" at bounding box center [511, 230] width 133 height 26
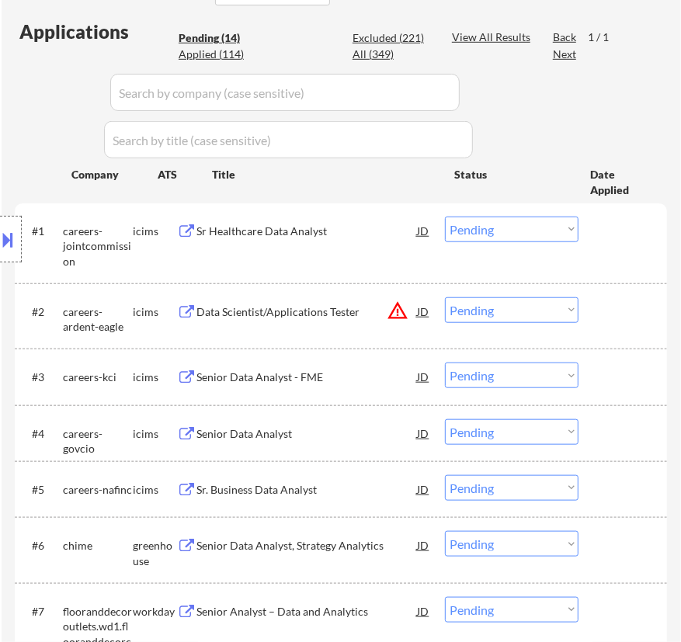
click at [344, 232] on div "Sr Healthcare Data Analyst" at bounding box center [306, 232] width 220 height 16
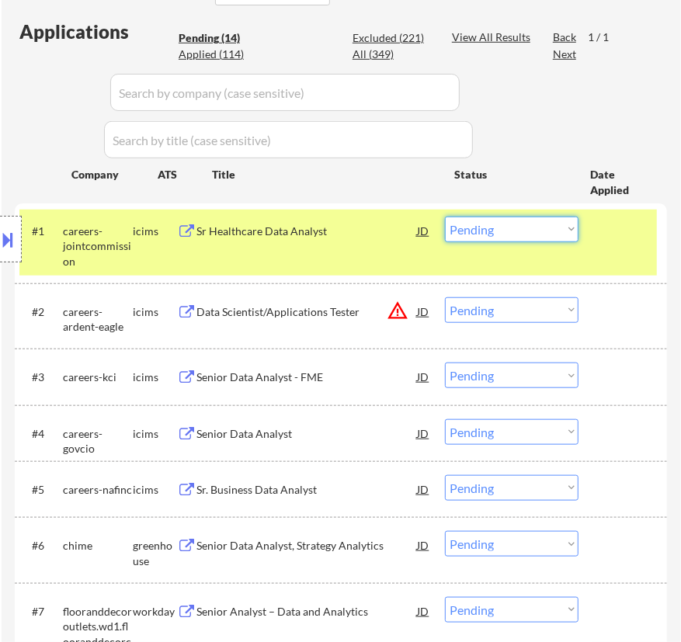
click at [528, 225] on select "Choose an option... Pending Applied Excluded (Questions) Excluded (Expired) Exc…" at bounding box center [511, 230] width 133 height 26
click at [445, 217] on select "Choose an option... Pending Applied Excluded (Questions) Excluded (Expired) Exc…" at bounding box center [511, 230] width 133 height 26
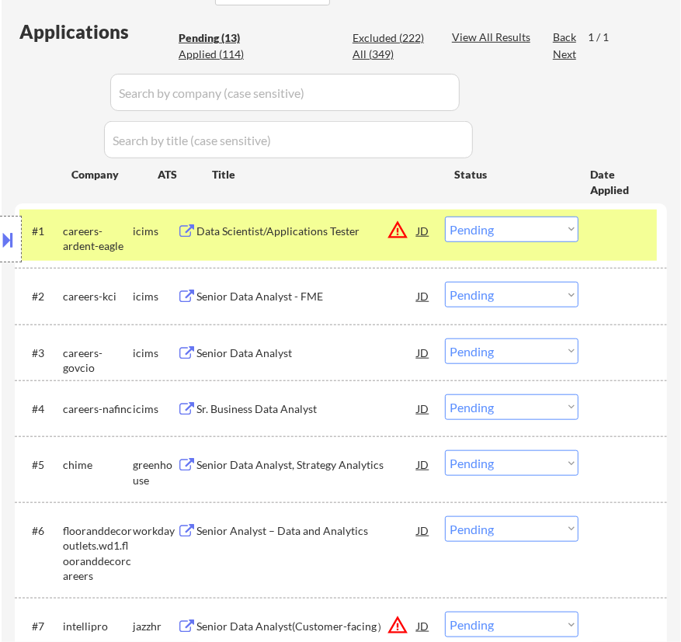
click at [380, 230] on div "Data Scientist/Applications Tester" at bounding box center [306, 232] width 220 height 16
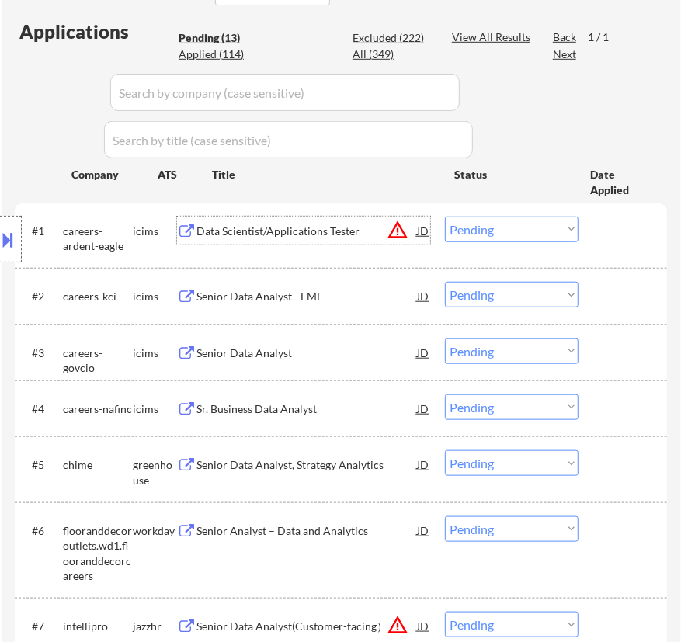
click at [520, 230] on select "Choose an option... Pending Applied Excluded (Questions) Excluded (Expired) Exc…" at bounding box center [511, 230] width 133 height 26
click at [445, 217] on select "Choose an option... Pending Applied Excluded (Questions) Excluded (Expired) Exc…" at bounding box center [511, 230] width 133 height 26
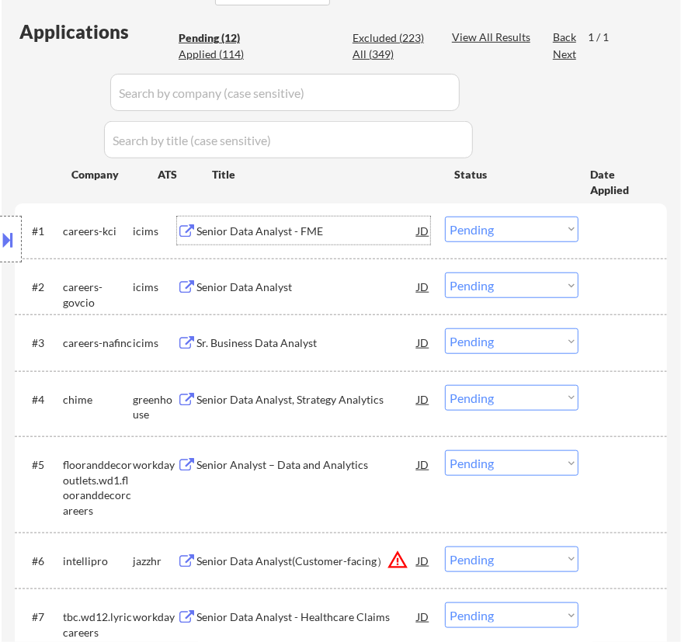
click at [376, 230] on div "Senior Data Analyst - FME" at bounding box center [306, 232] width 220 height 16
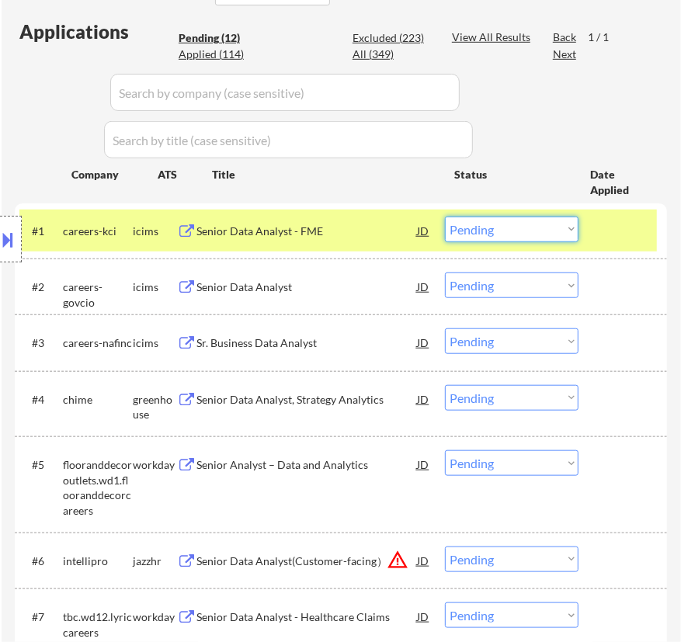
click at [523, 233] on select "Choose an option... Pending Applied Excluded (Questions) Excluded (Expired) Exc…" at bounding box center [511, 230] width 133 height 26
click at [445, 217] on select "Choose an option... Pending Applied Excluded (Questions) Excluded (Expired) Exc…" at bounding box center [511, 230] width 133 height 26
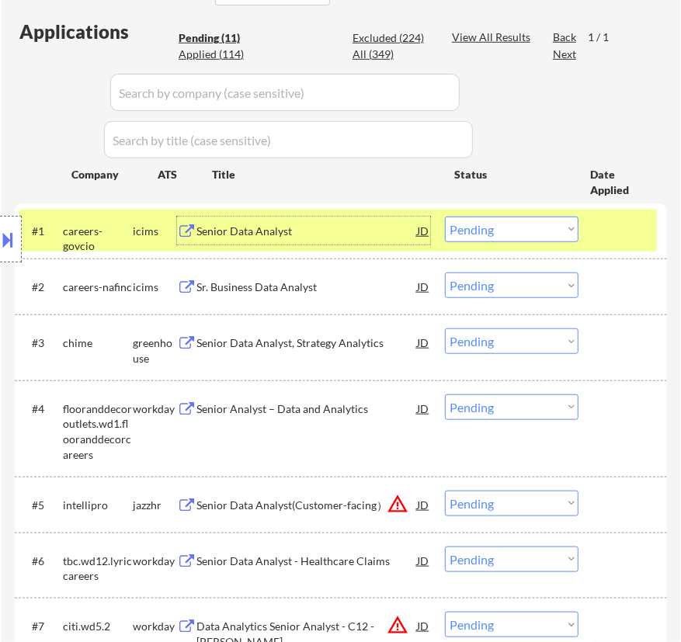
click at [359, 226] on div "Senior Data Analyst" at bounding box center [306, 232] width 220 height 16
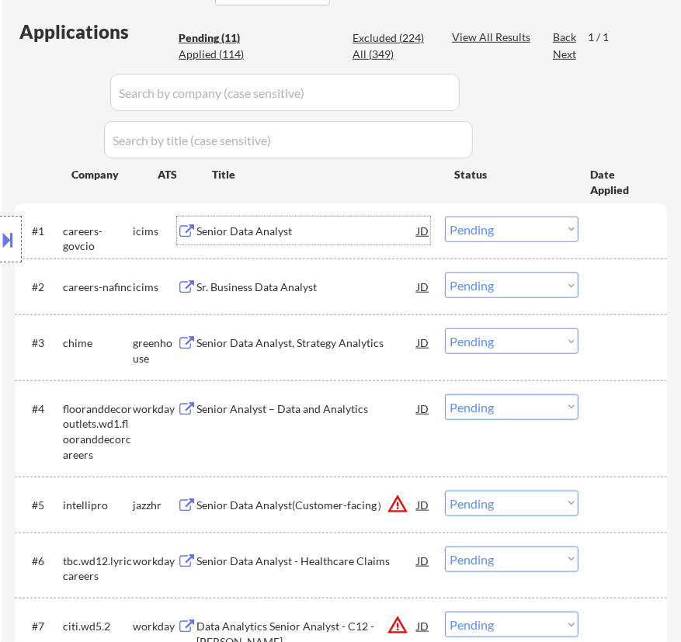
click at [501, 219] on select "Choose an option... Pending Applied Excluded (Questions) Excluded (Expired) Exc…" at bounding box center [511, 230] width 133 height 26
click at [445, 217] on select "Choose an option... Pending Applied Excluded (Questions) Excluded (Expired) Exc…" at bounding box center [511, 230] width 133 height 26
select select ""pending""
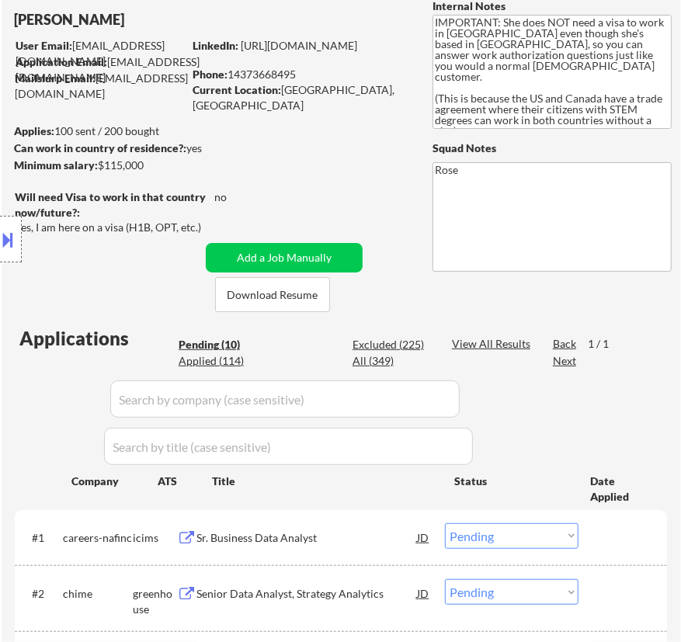
scroll to position [140, 0]
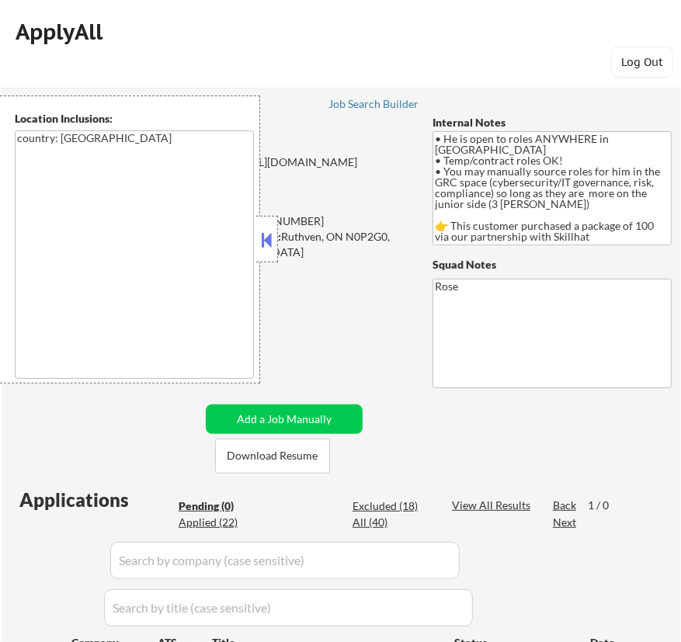
click at [272, 243] on button at bounding box center [266, 239] width 17 height 23
